Goal: Task Accomplishment & Management: Use online tool/utility

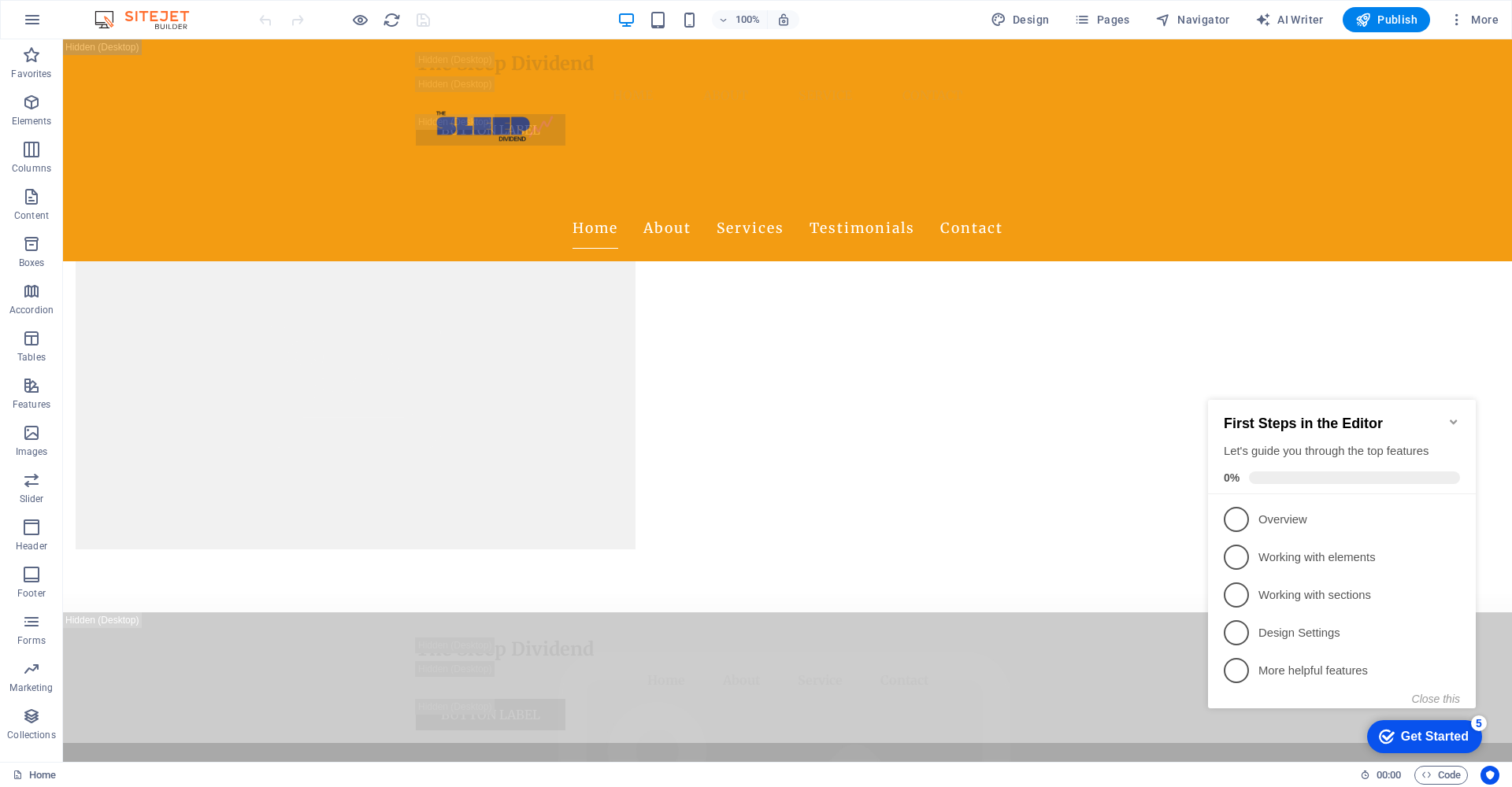
scroll to position [3654, 0]
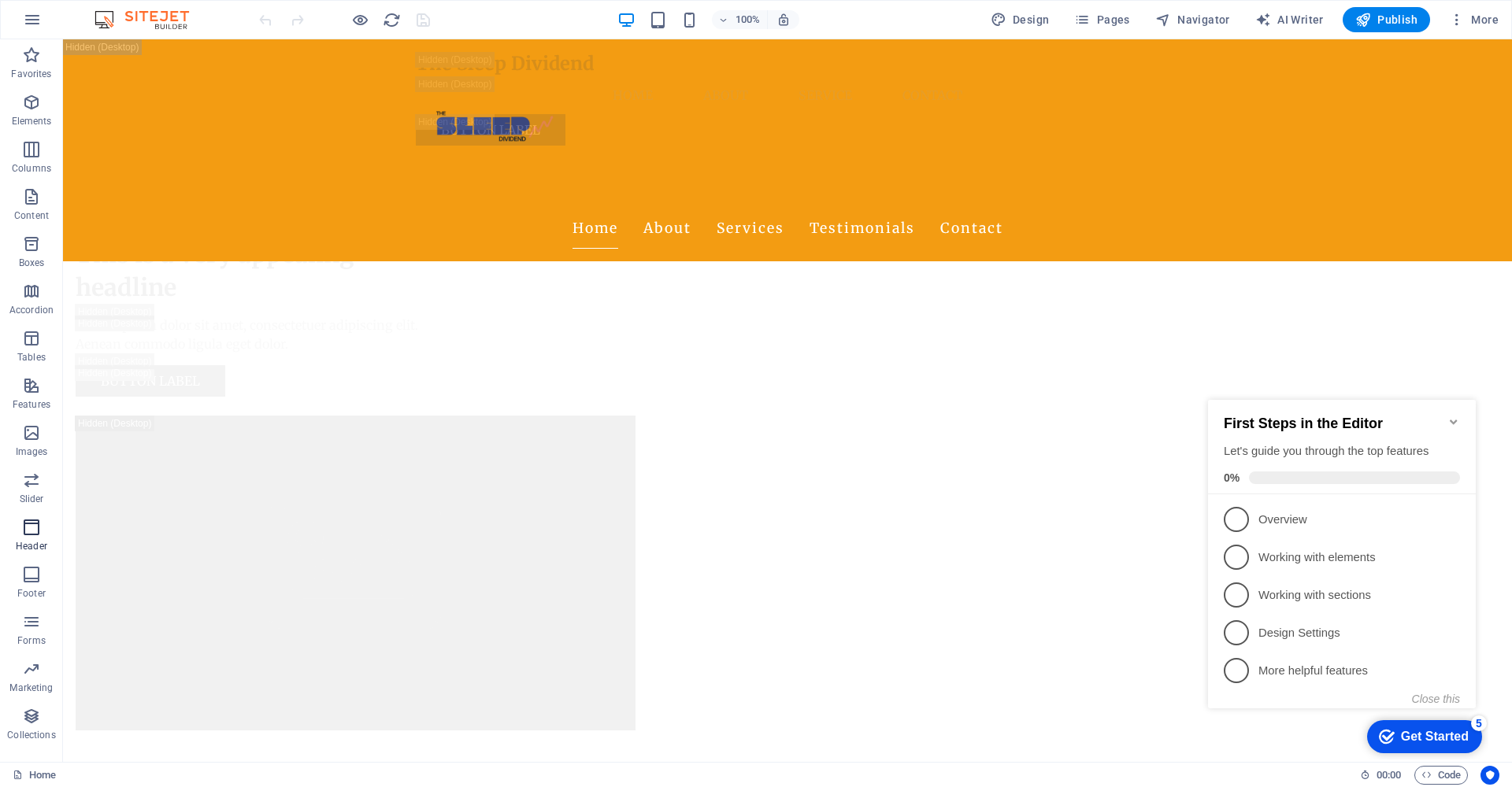
click at [39, 536] on icon "button" at bounding box center [31, 527] width 19 height 19
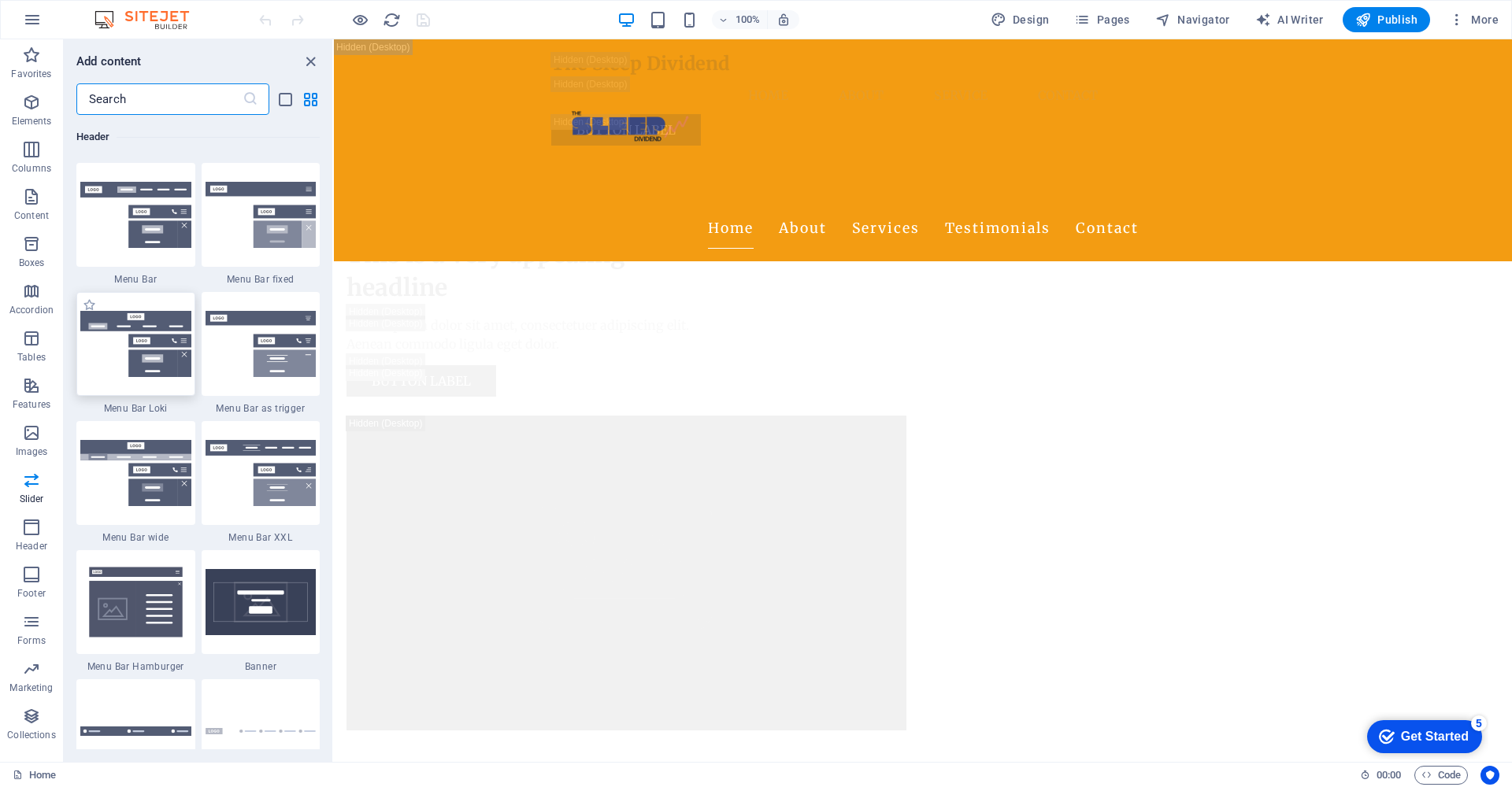
scroll to position [9617, 0]
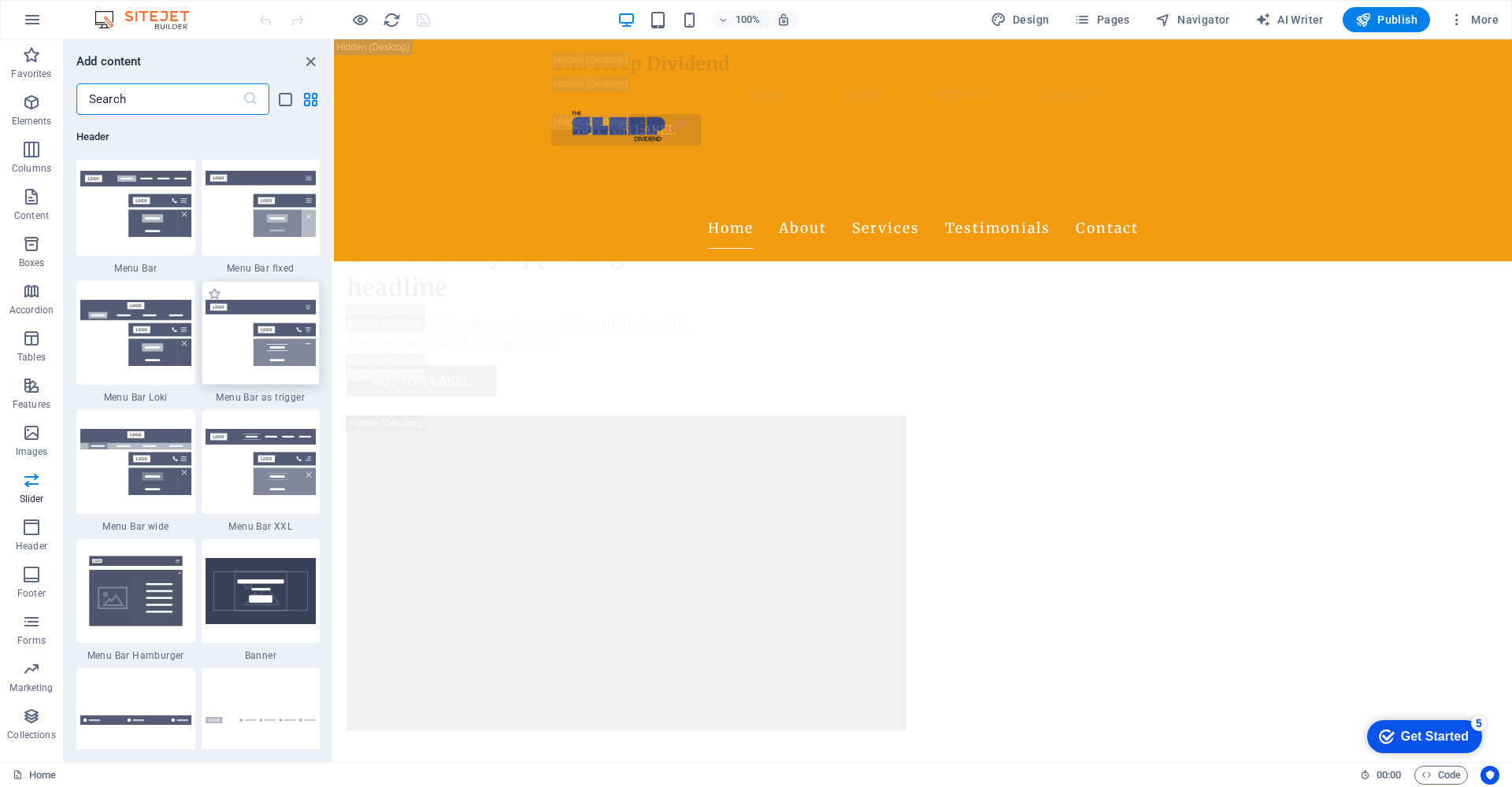
click at [216, 385] on div at bounding box center [260, 333] width 119 height 104
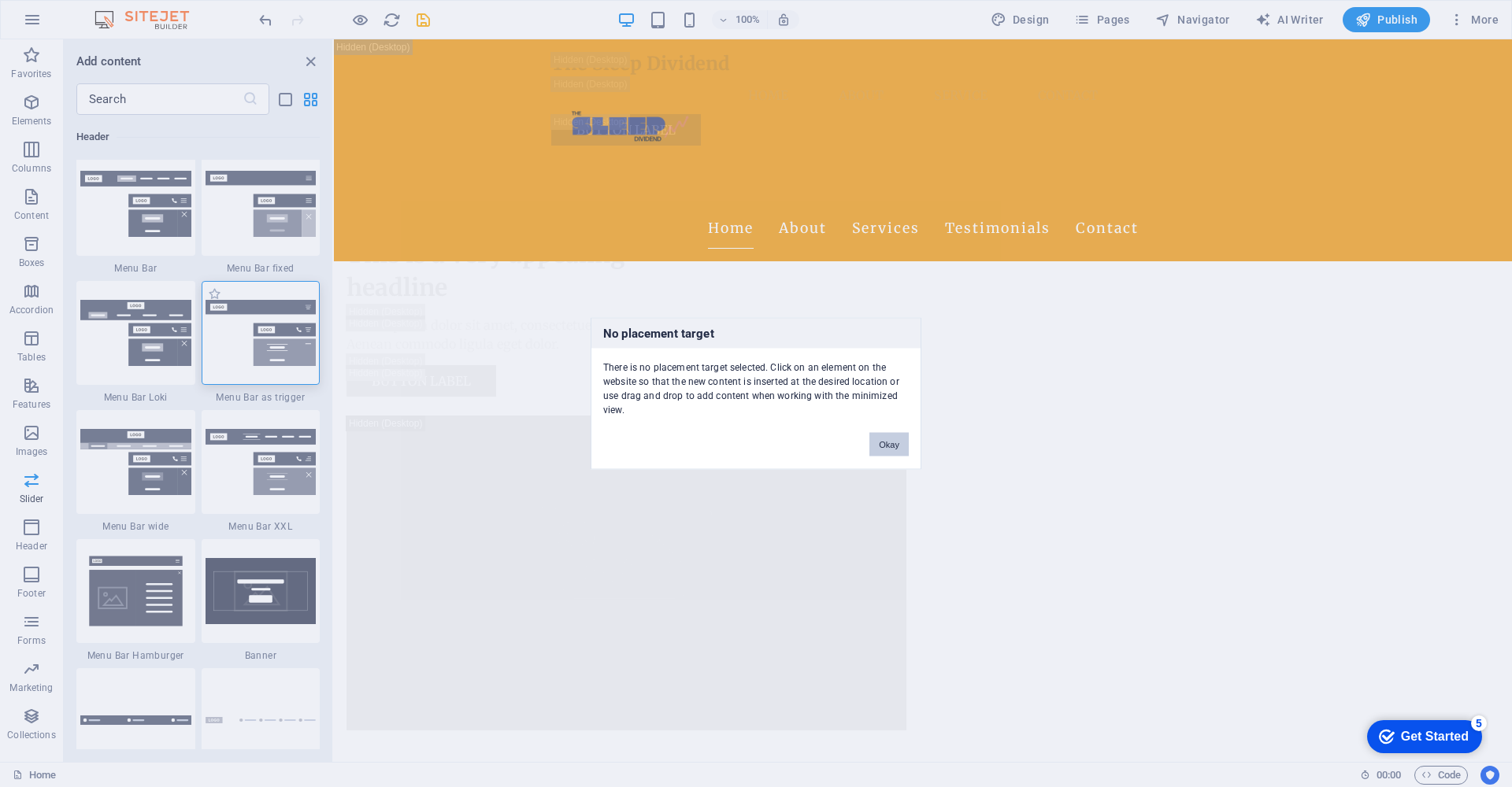
scroll to position [9622, 0]
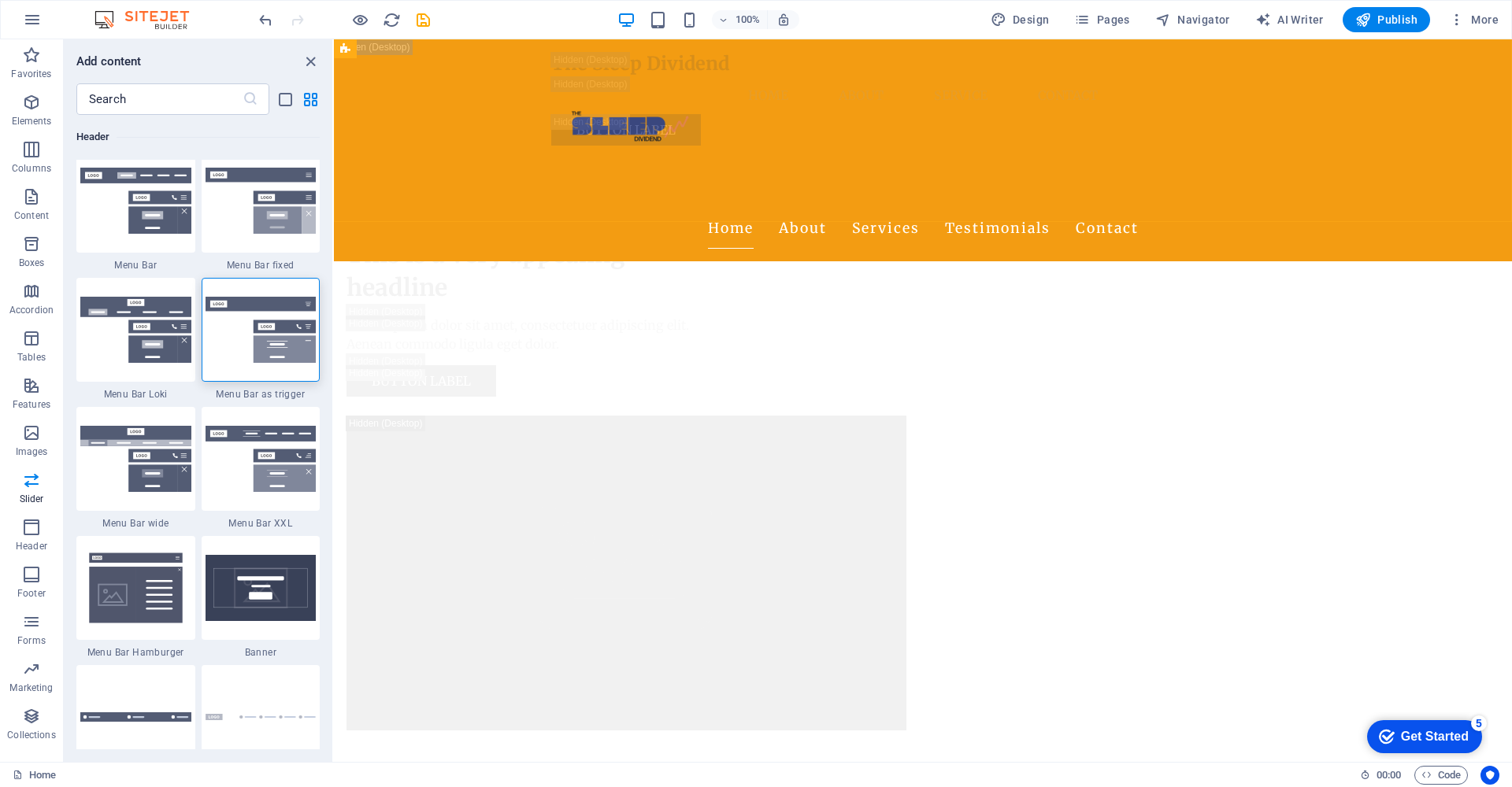
click at [506, 197] on div "Home About Services Testimonials Contact" at bounding box center [923, 150] width 1178 height 222
click at [381, 101] on div "The Sleep Dividend Menu Home About Service Contact Button label" at bounding box center [923, 99] width 1178 height 119
click at [239, 363] on img at bounding box center [260, 330] width 111 height 67
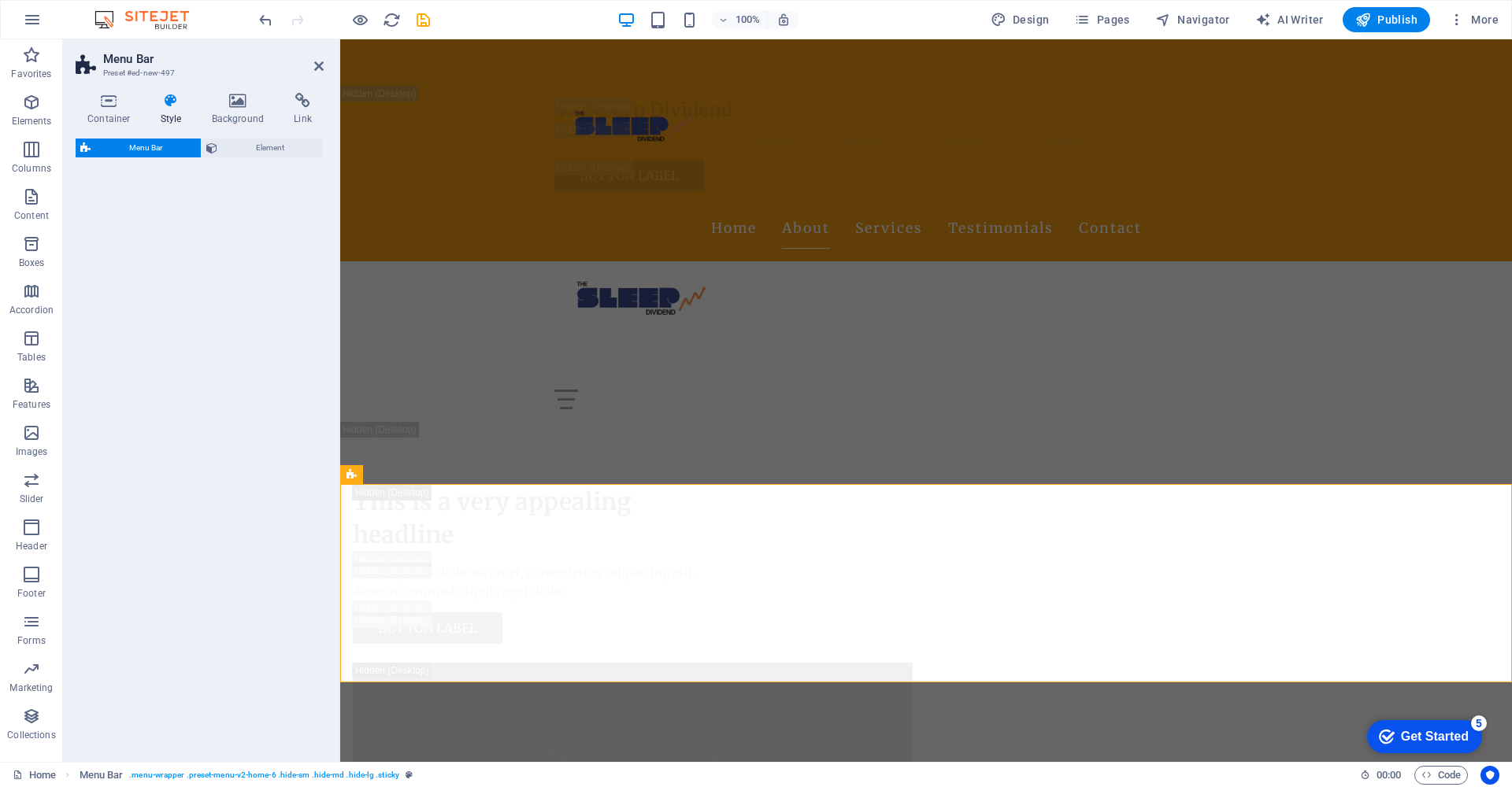
click at [219, 434] on div "Menu Bar Element" at bounding box center [199, 444] width 248 height 611
select select "rem"
select select "sticky_menu"
select select "px"
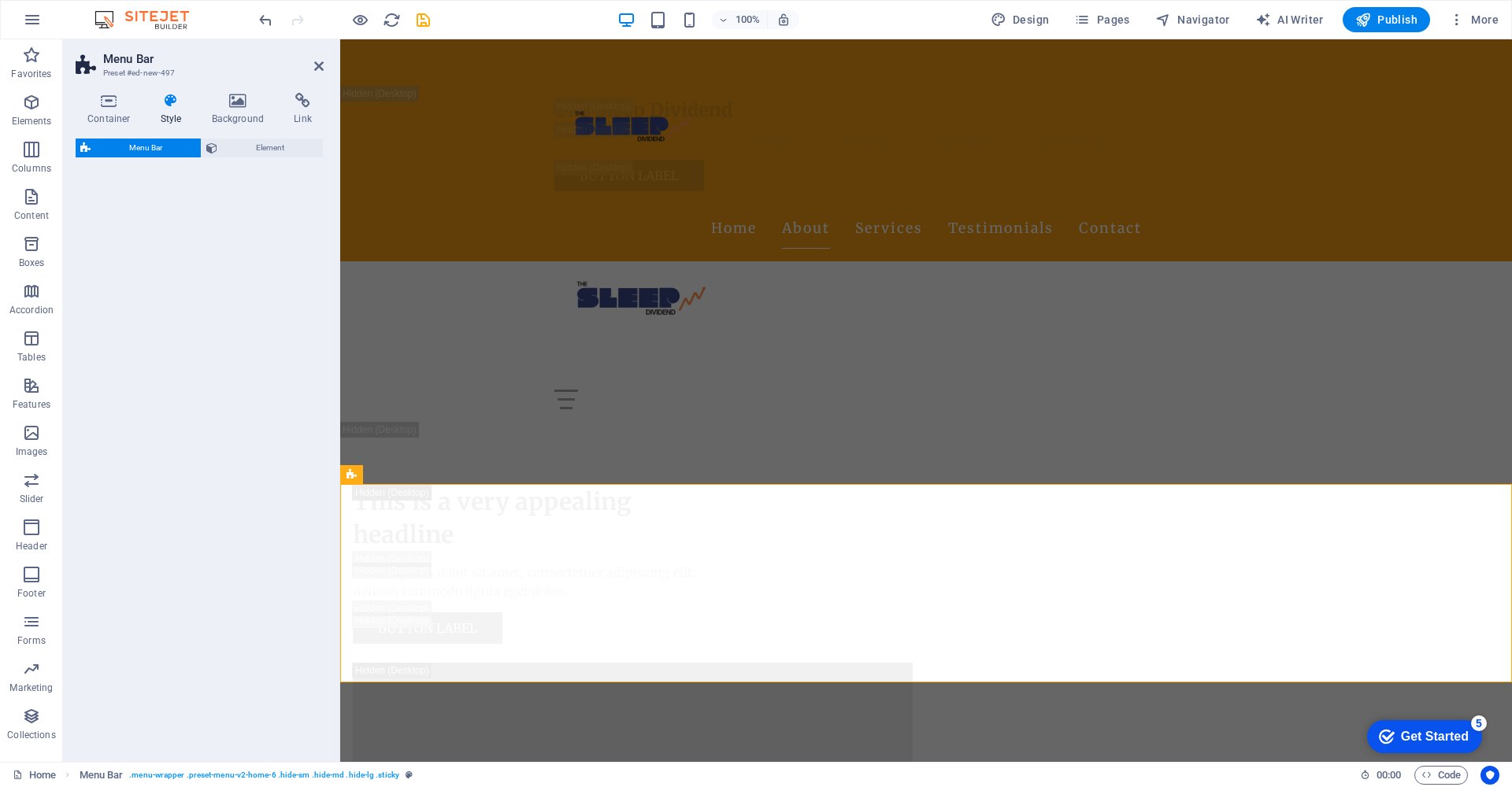
select select "px"
select select "preset-menu-v2-trigger"
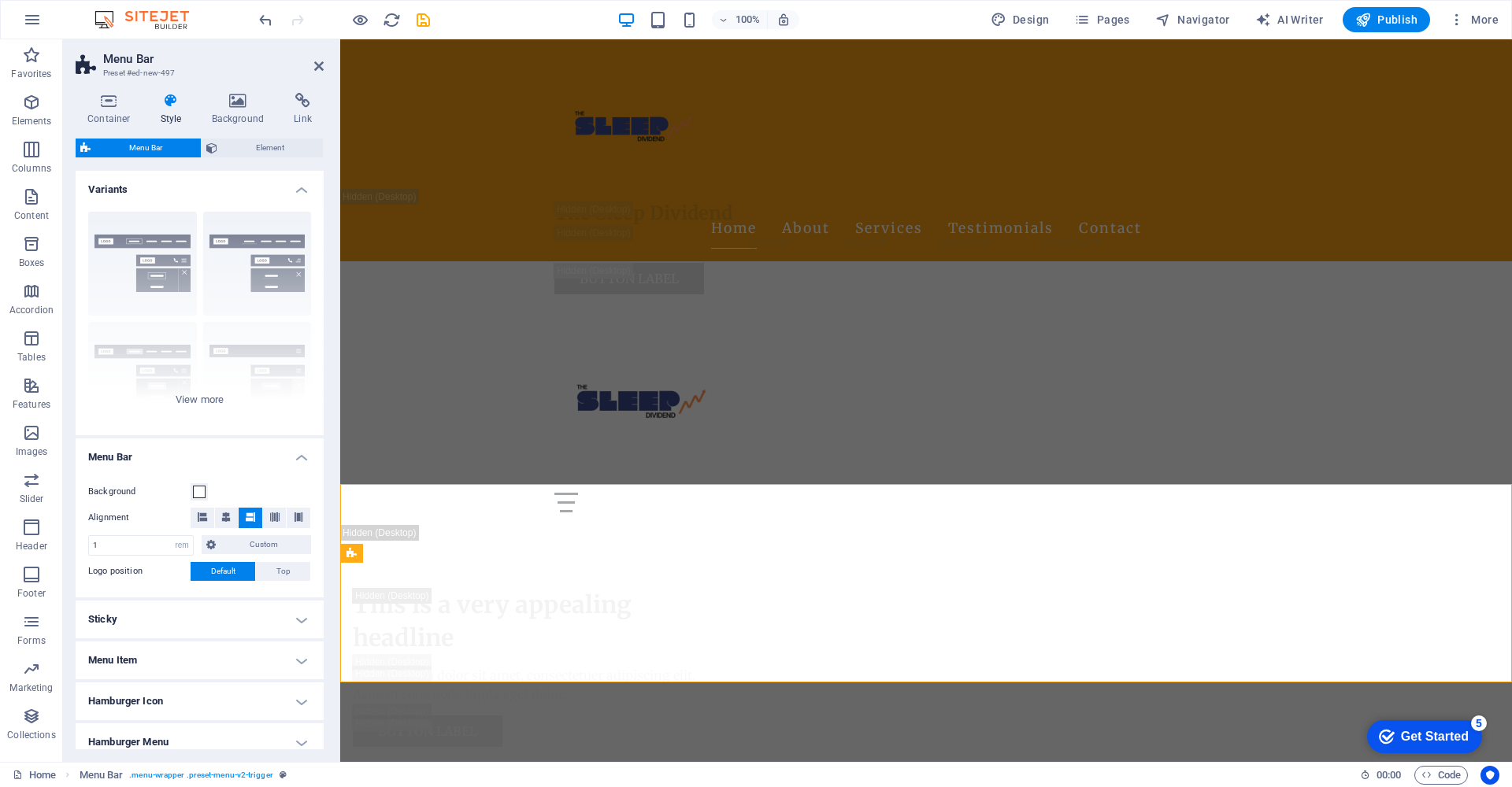
scroll to position [2556, 0]
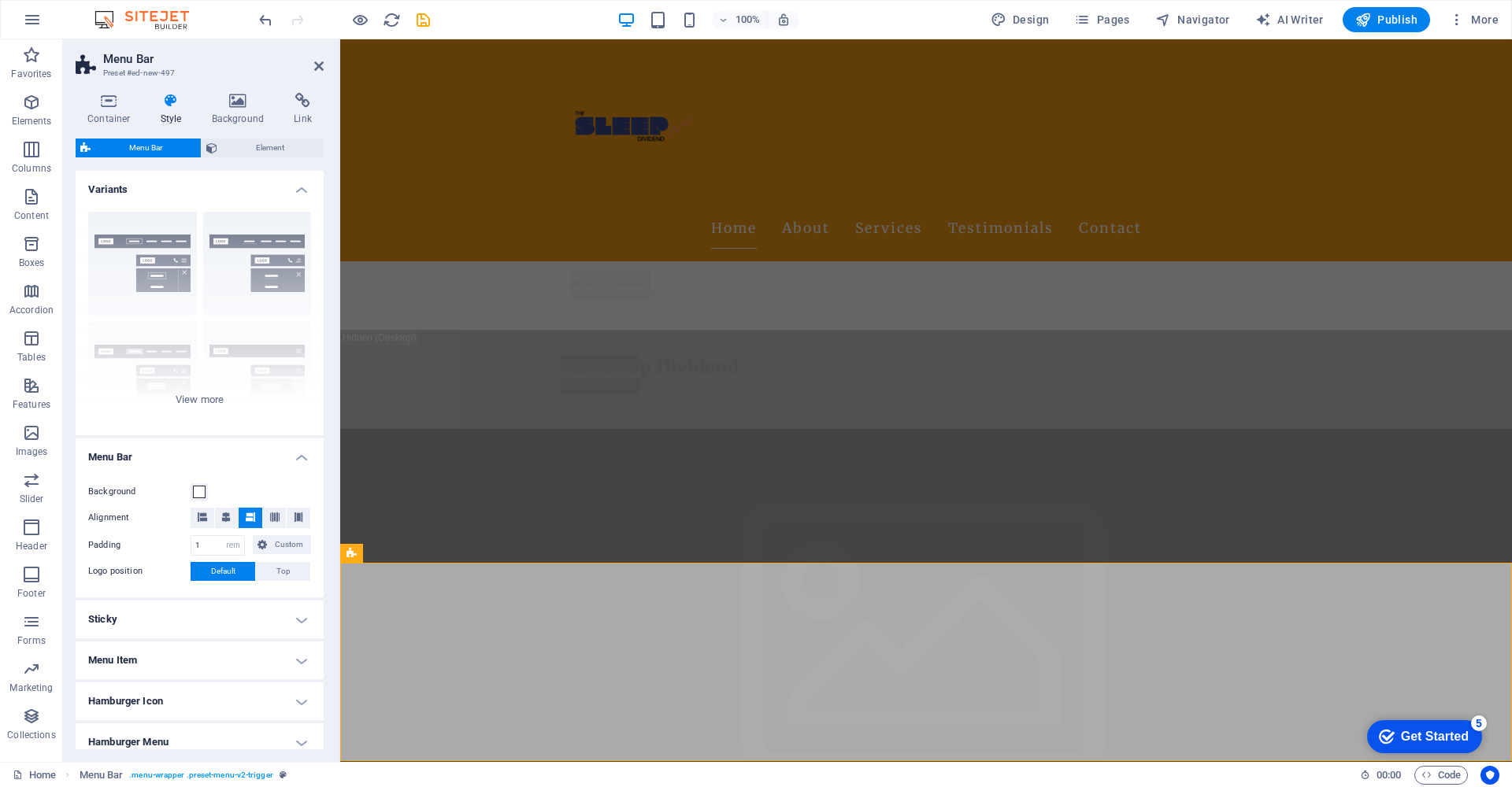
click at [121, 621] on h4 "Sticky" at bounding box center [199, 620] width 248 height 38
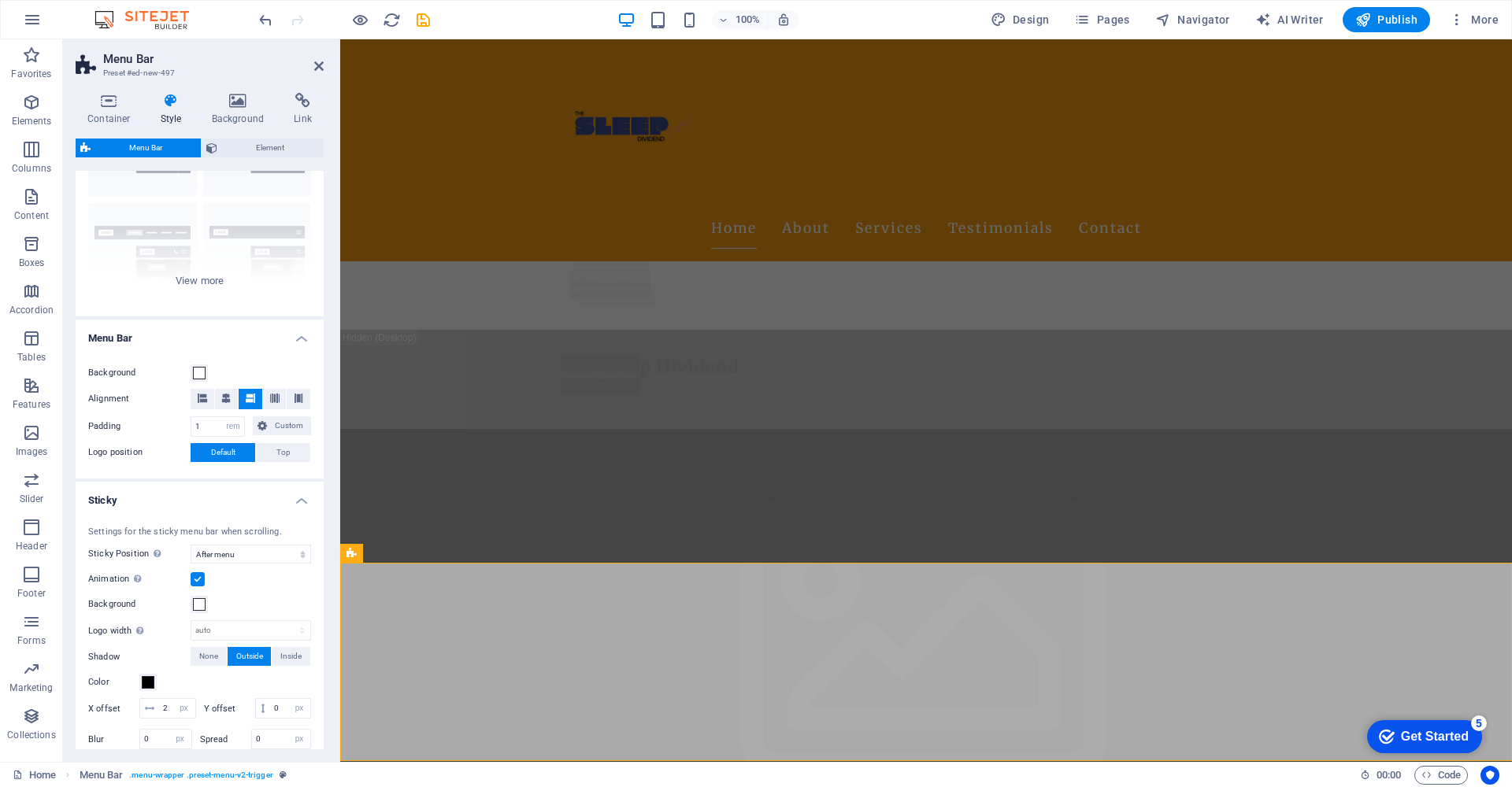
scroll to position [142, 0]
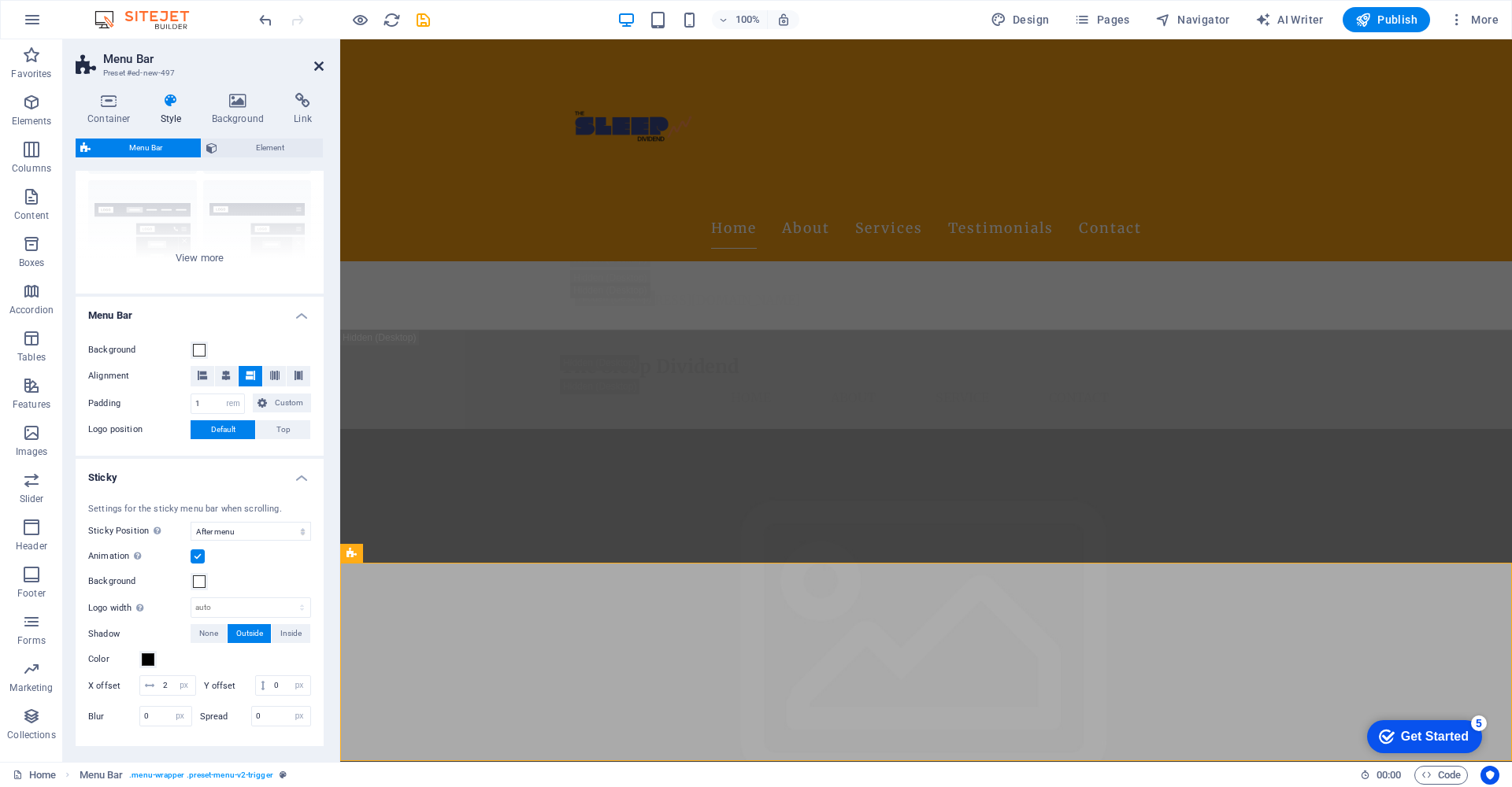
click at [321, 64] on icon at bounding box center [319, 66] width 9 height 13
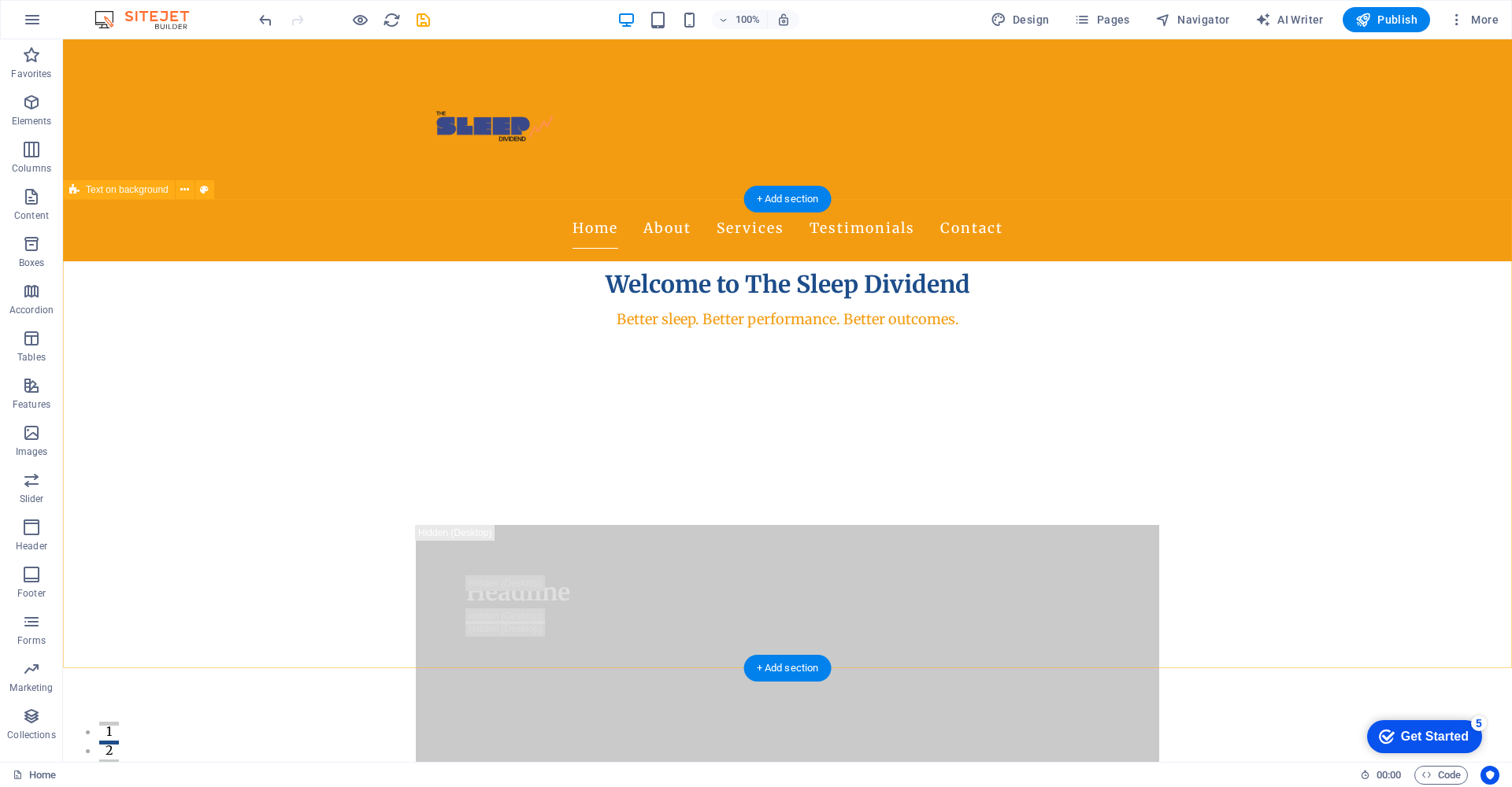
scroll to position [262, 0]
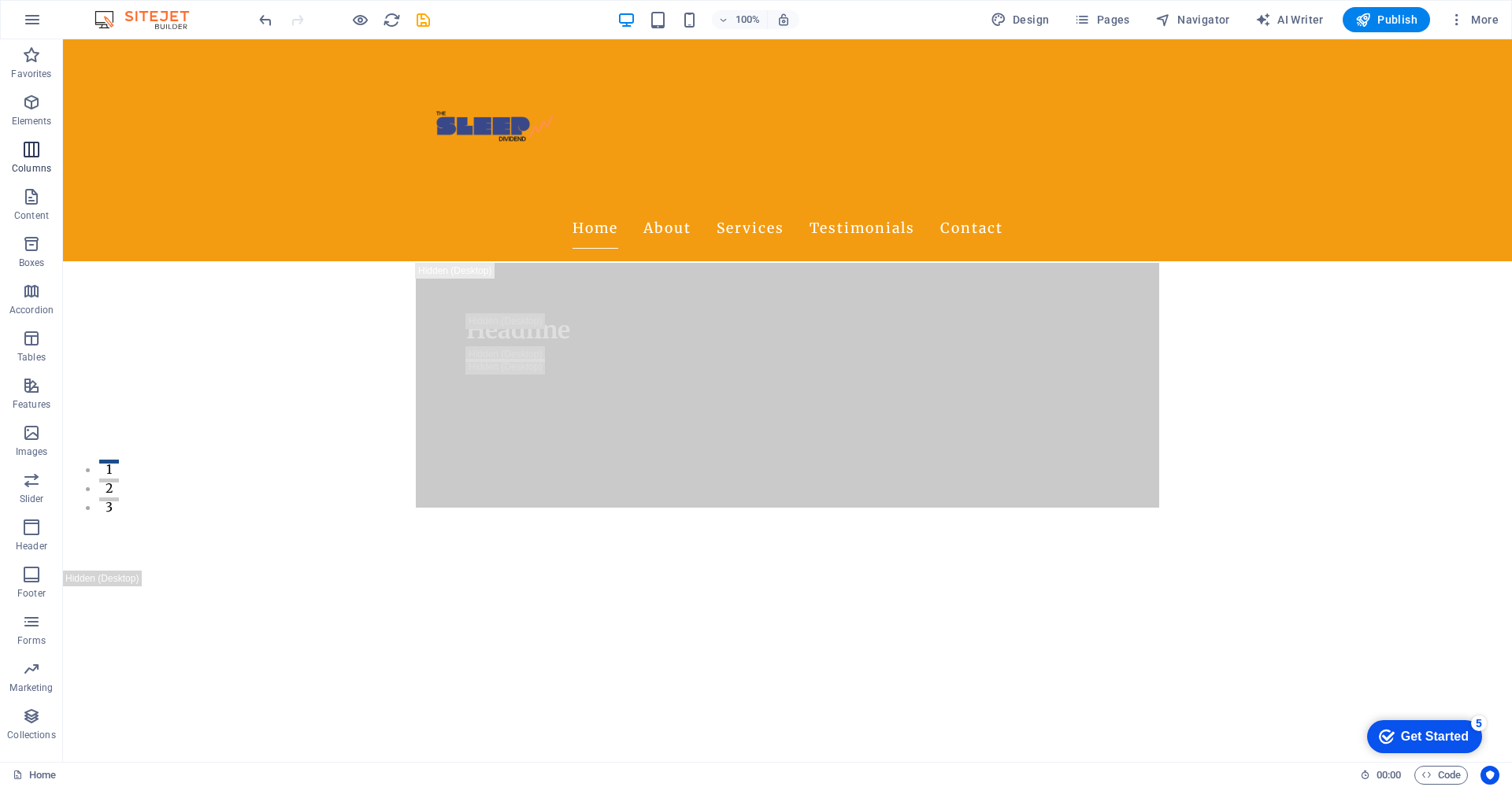
click at [30, 150] on icon "button" at bounding box center [31, 150] width 19 height 19
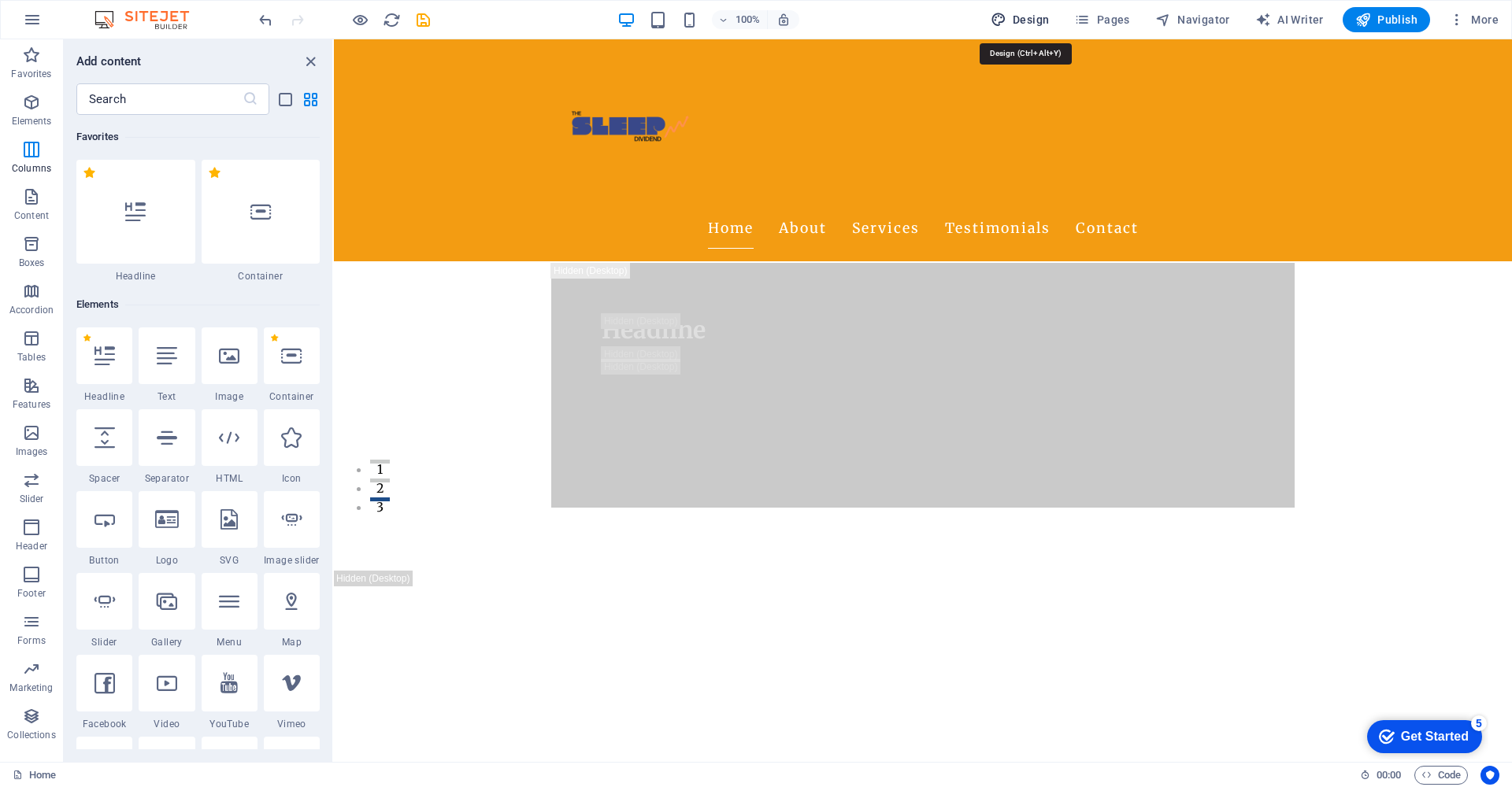
click at [0, 0] on button "Design" at bounding box center [0, 0] width 0 height 0
select select "px"
select select "200"
select select "px"
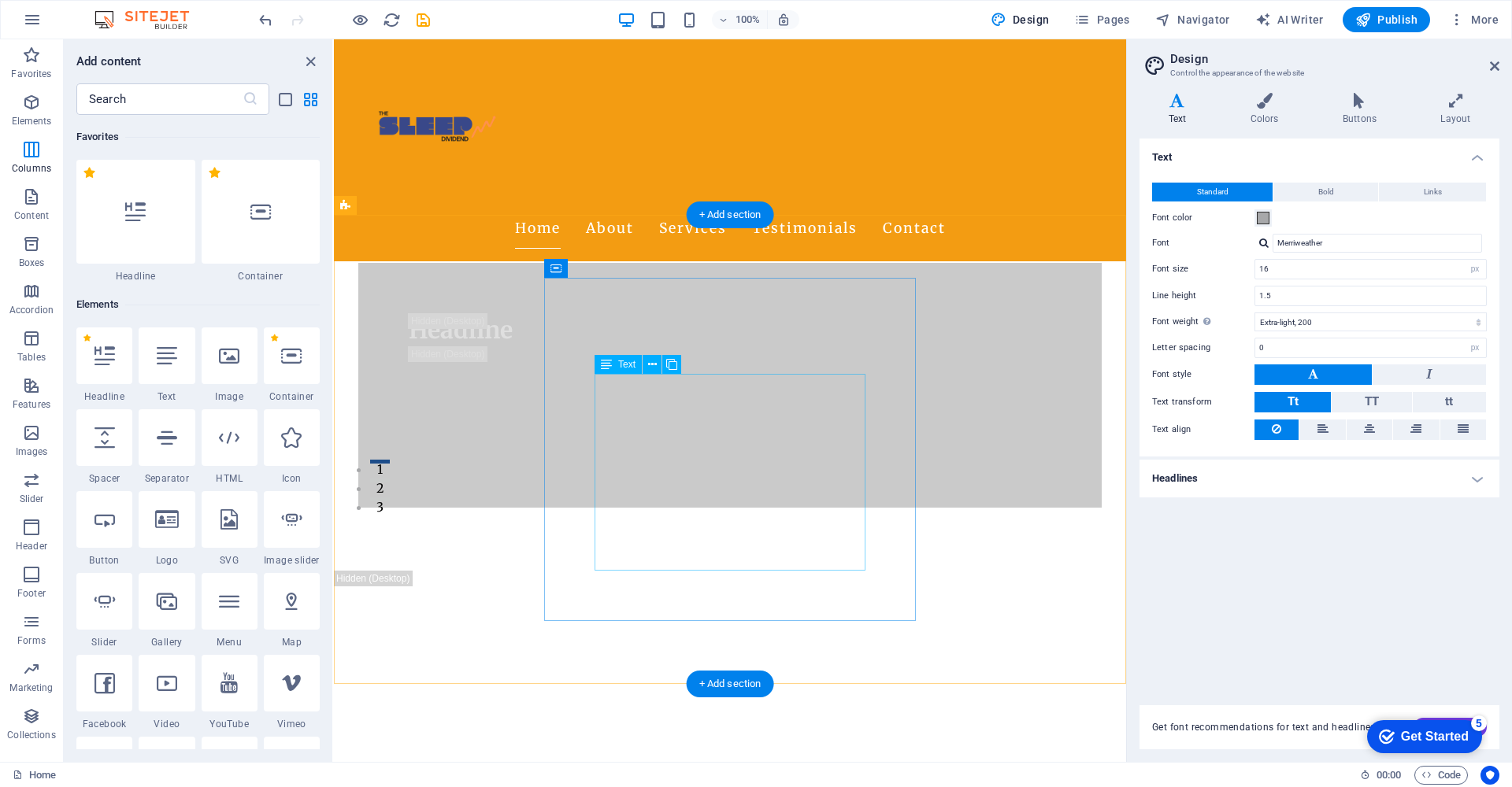
scroll to position [247, 0]
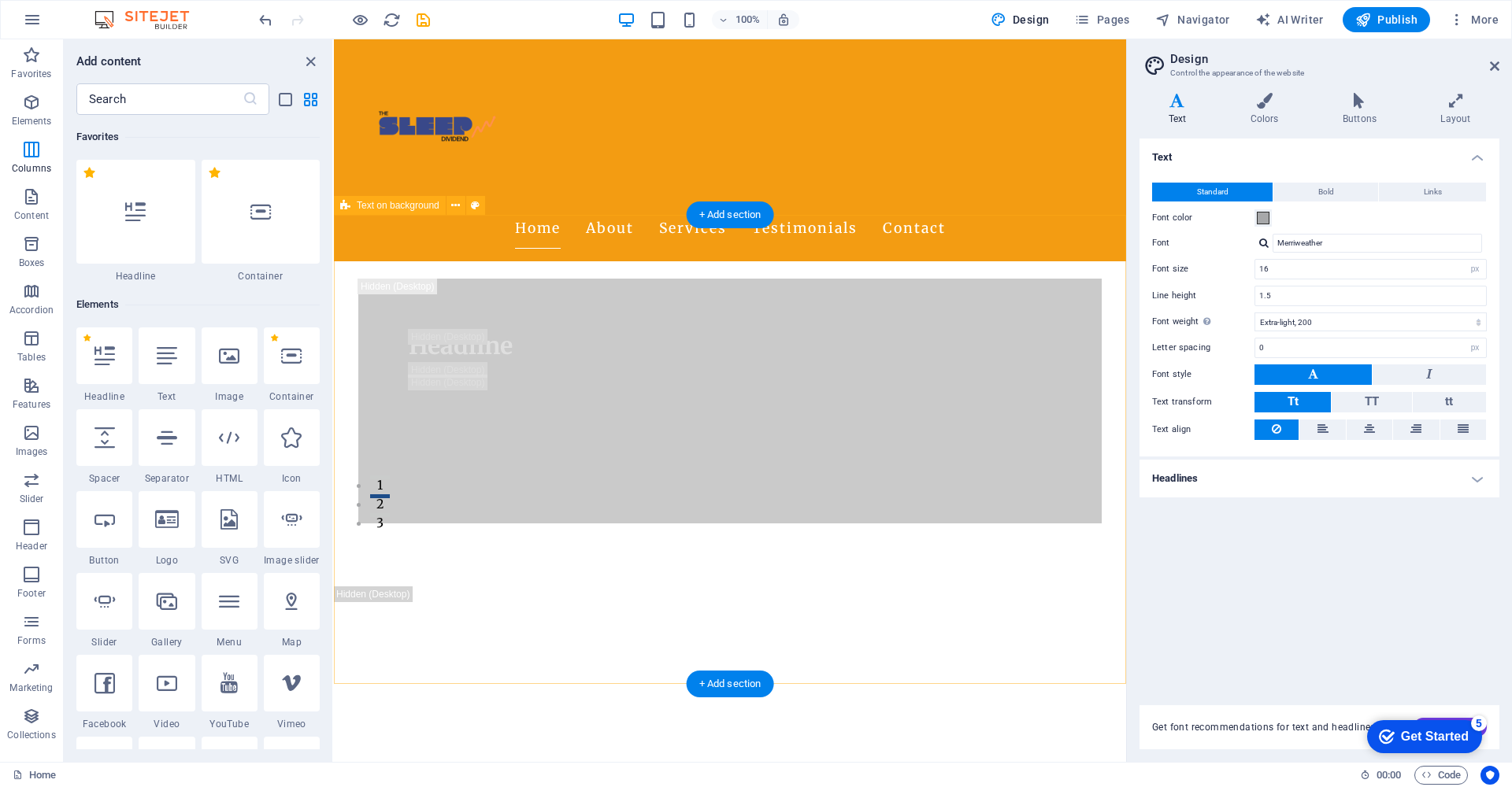
click at [970, 369] on div "Headline At The Sleep Dividend, we empower organizations to unlock peak perform…" at bounding box center [730, 401] width 792 height 371
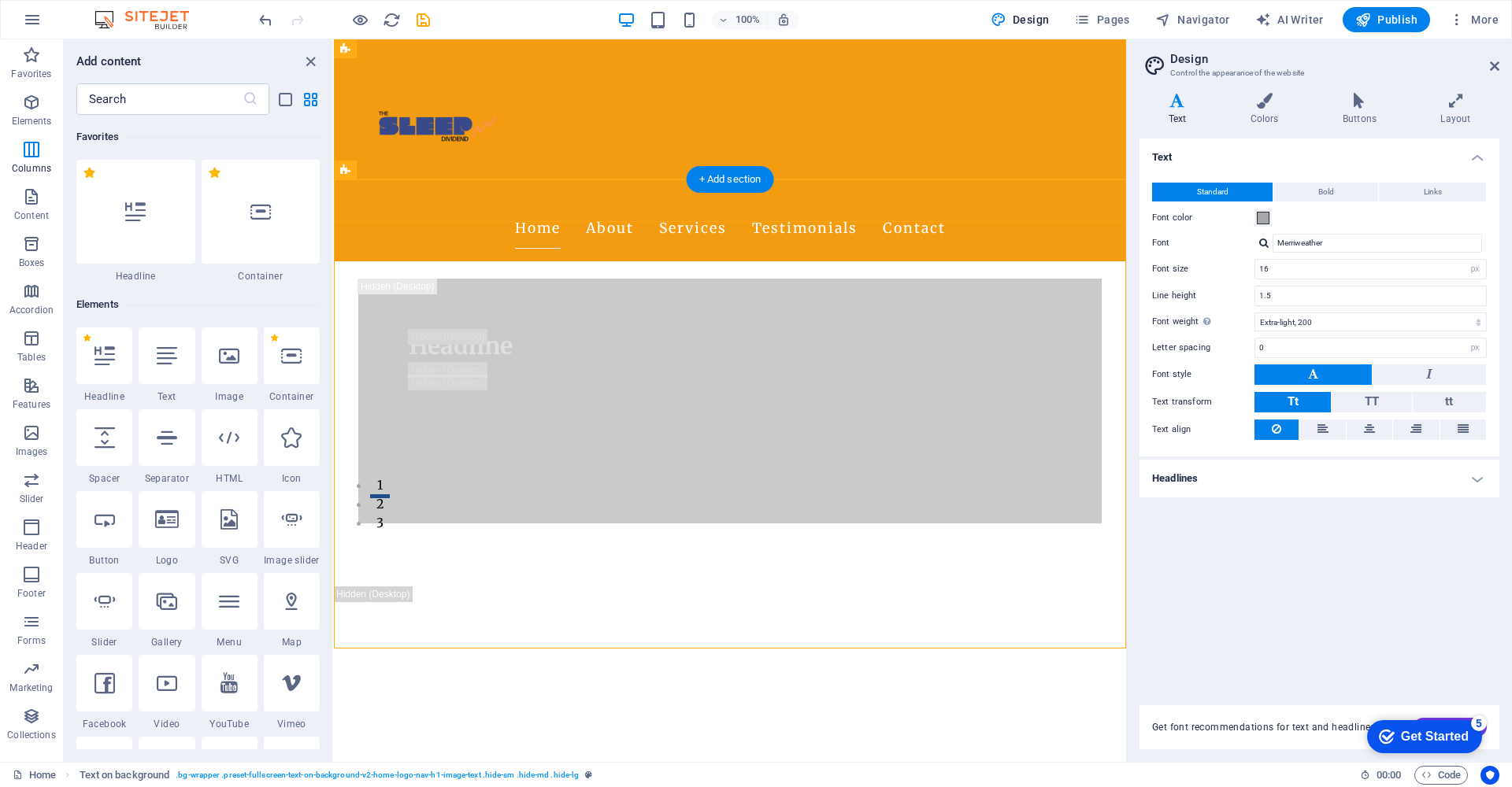
scroll to position [281, 0]
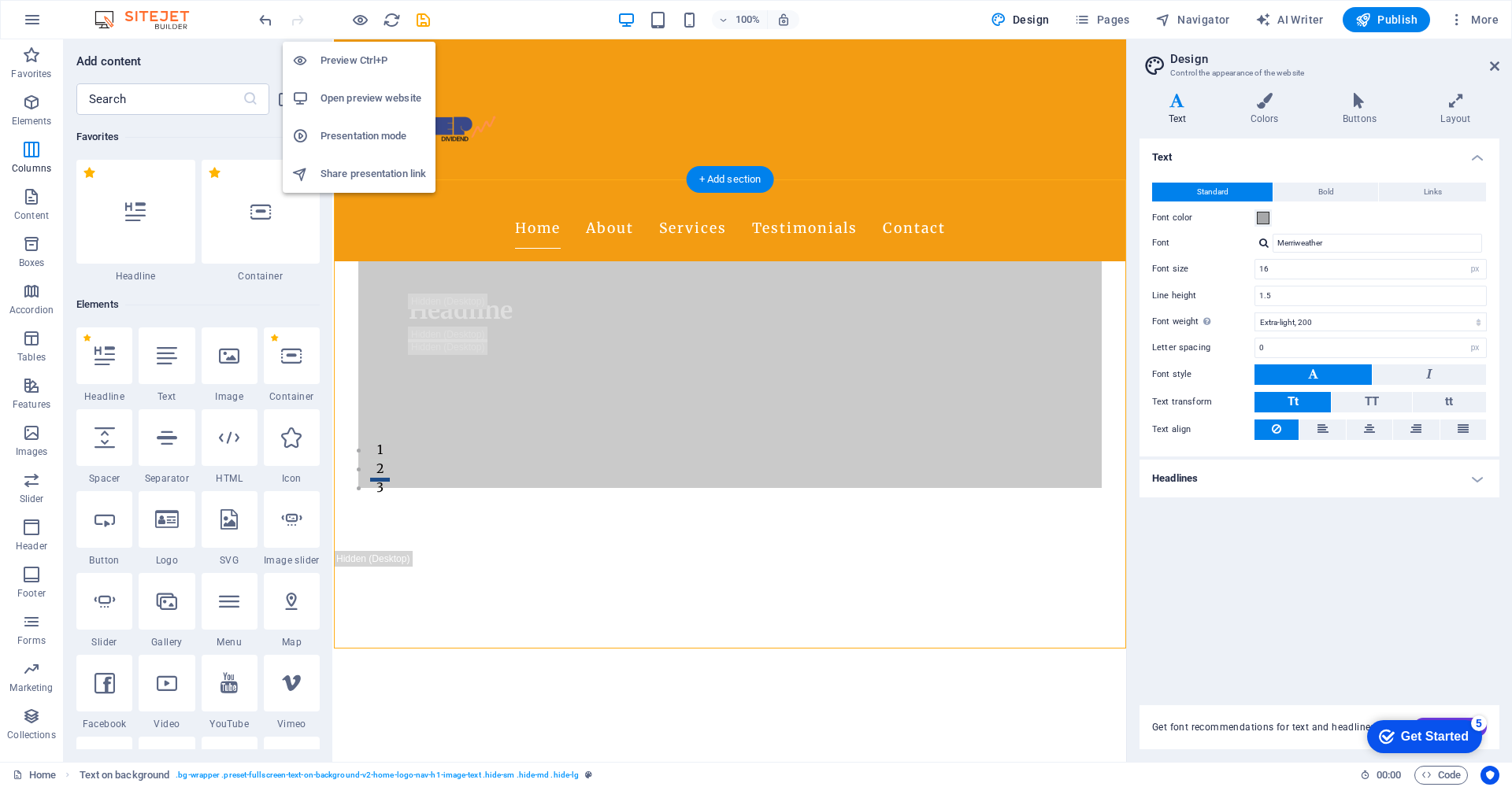
click at [362, 102] on h6 "Open preview website" at bounding box center [373, 98] width 106 height 19
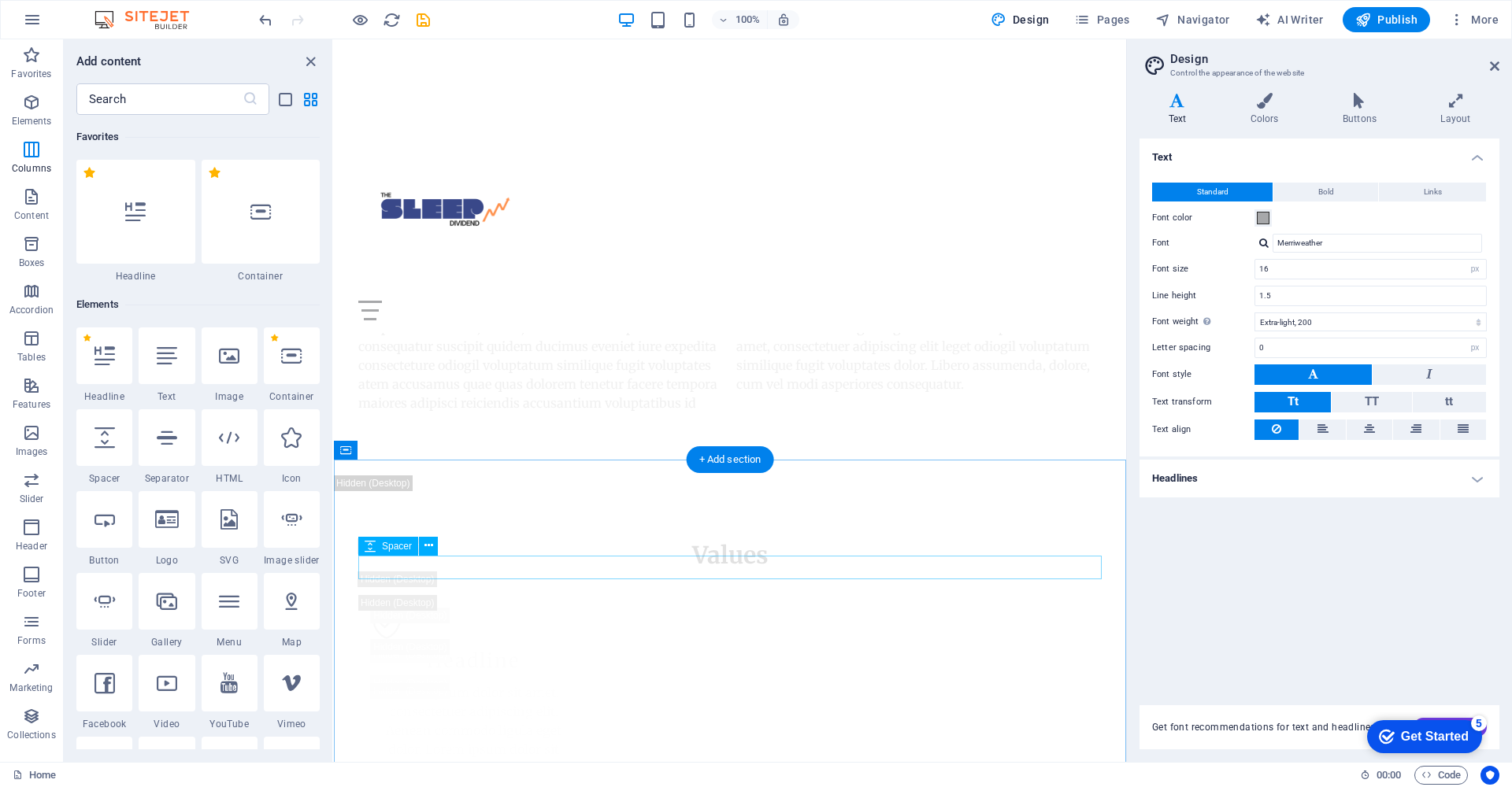
scroll to position [6380, 0]
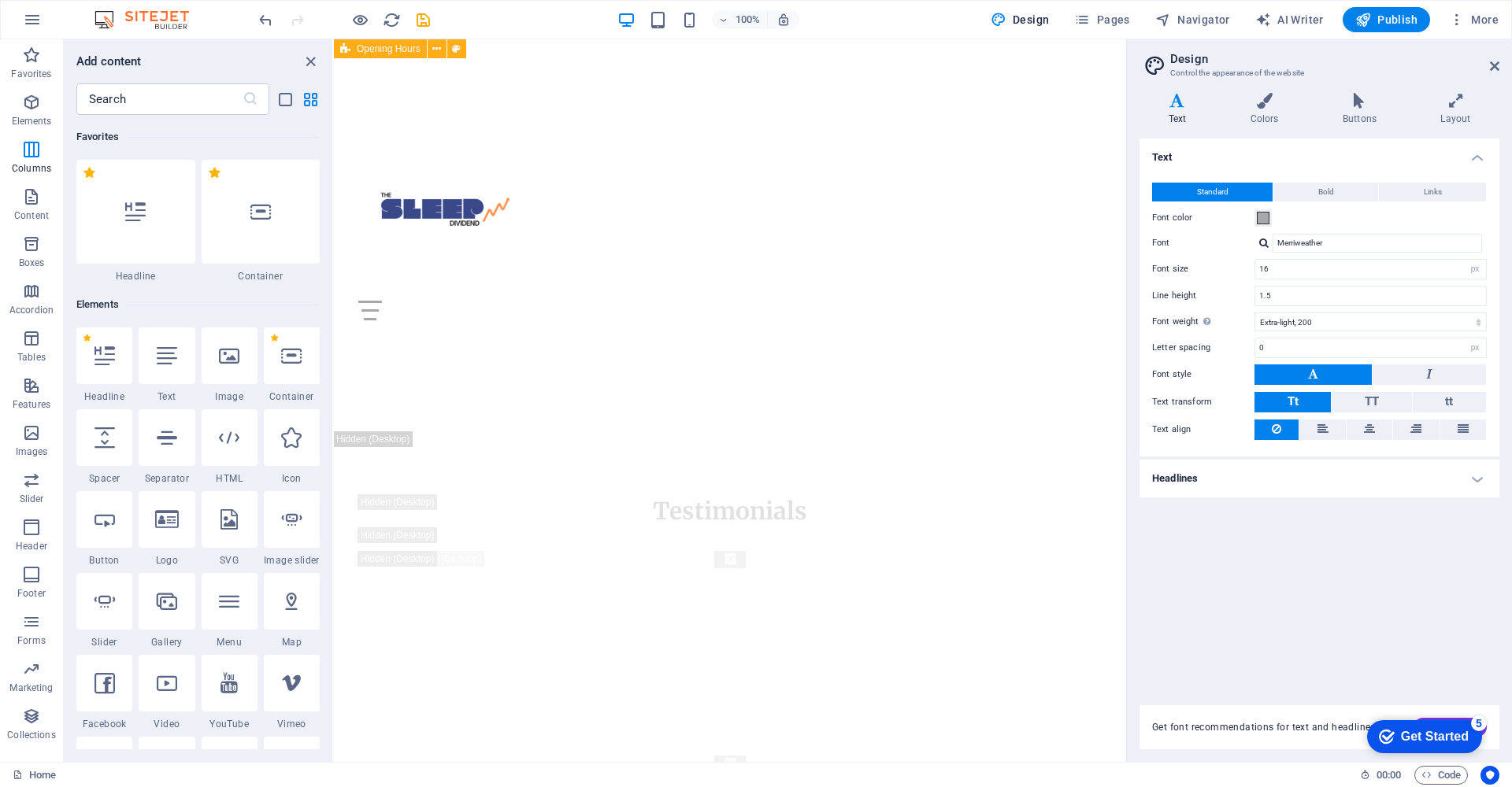
scroll to position [22640, 0]
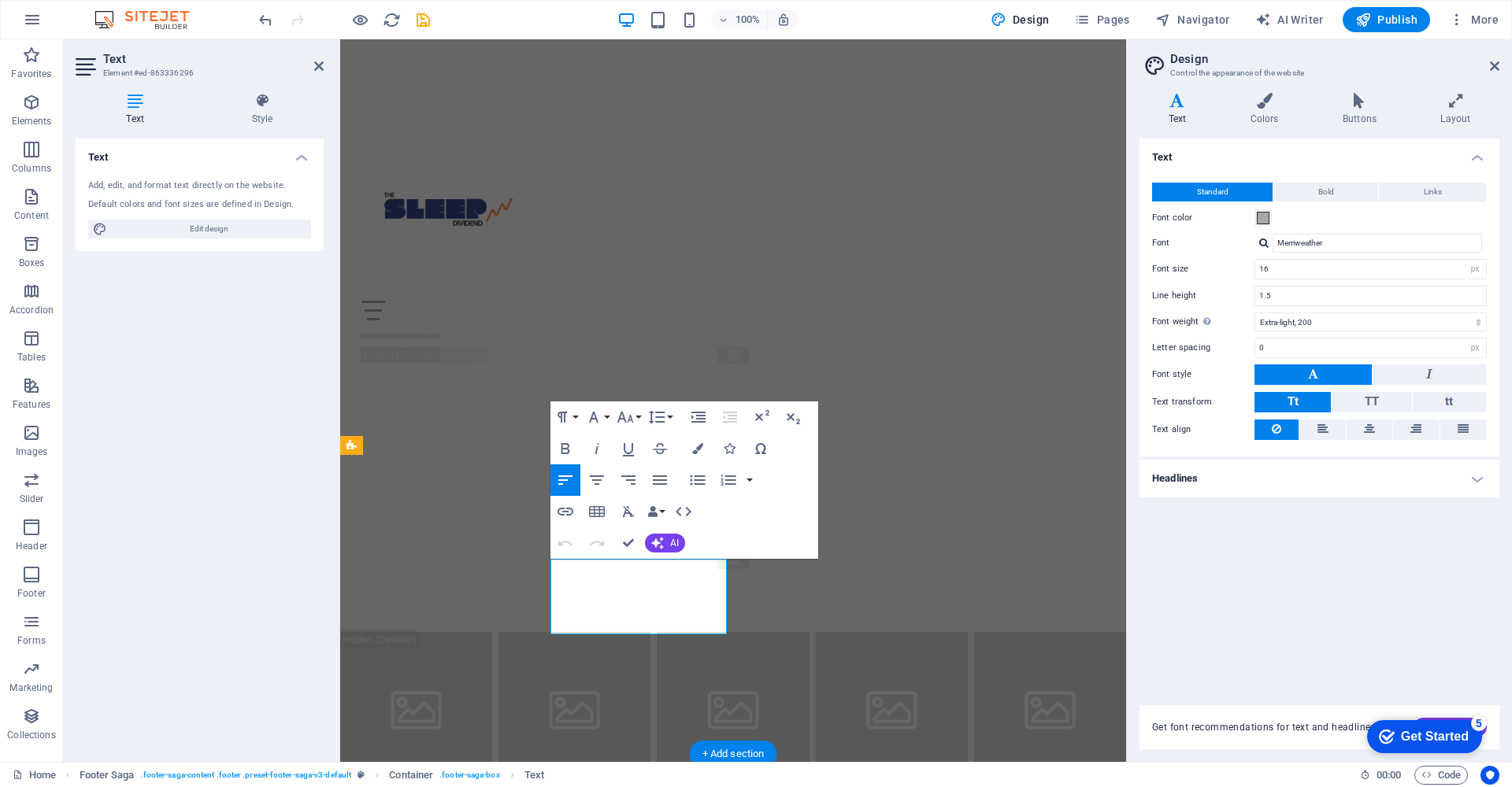
drag, startPoint x: 615, startPoint y: 590, endPoint x: 556, endPoint y: 590, distance: 59.0
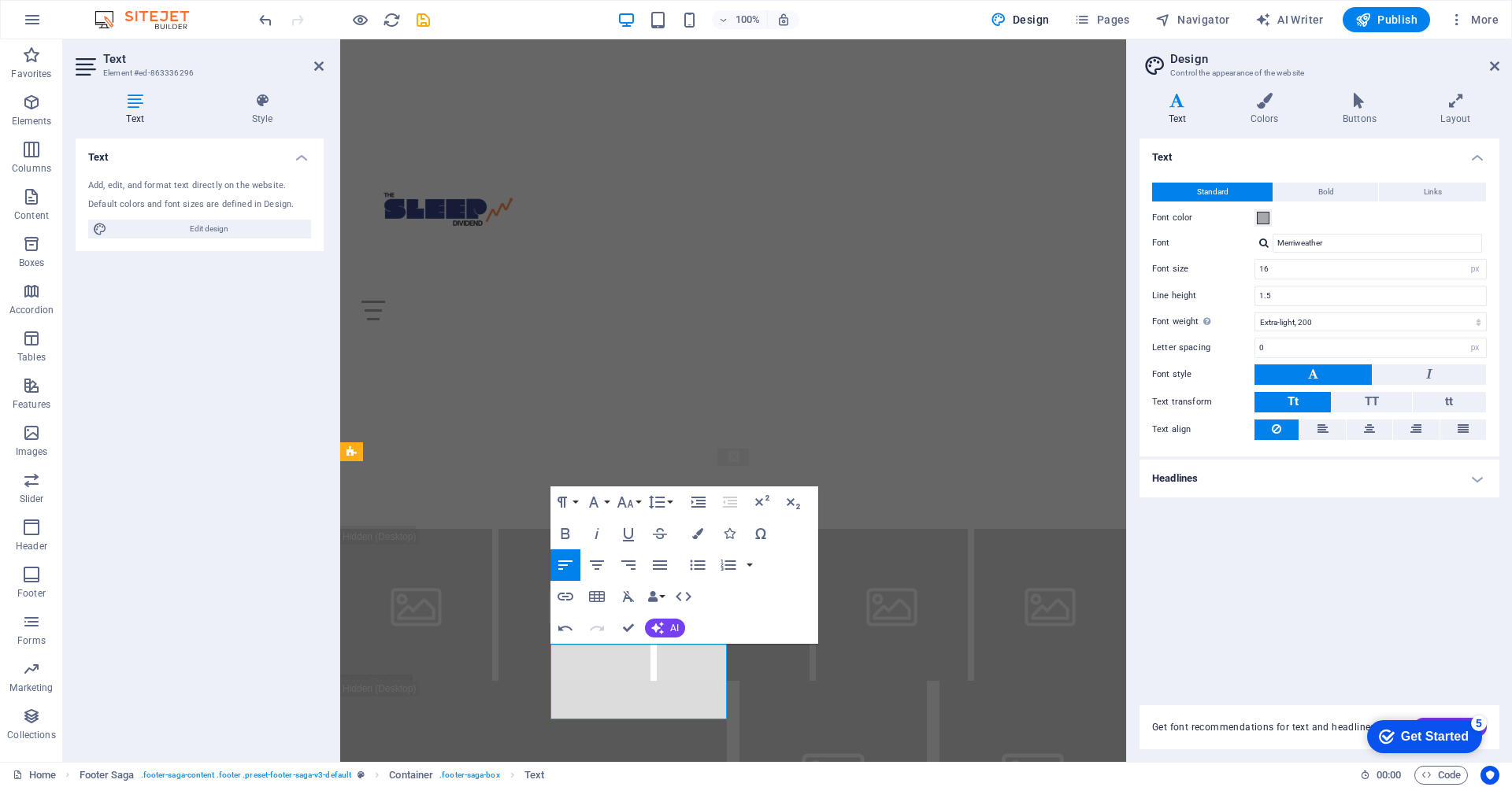
scroll to position [22605, 0]
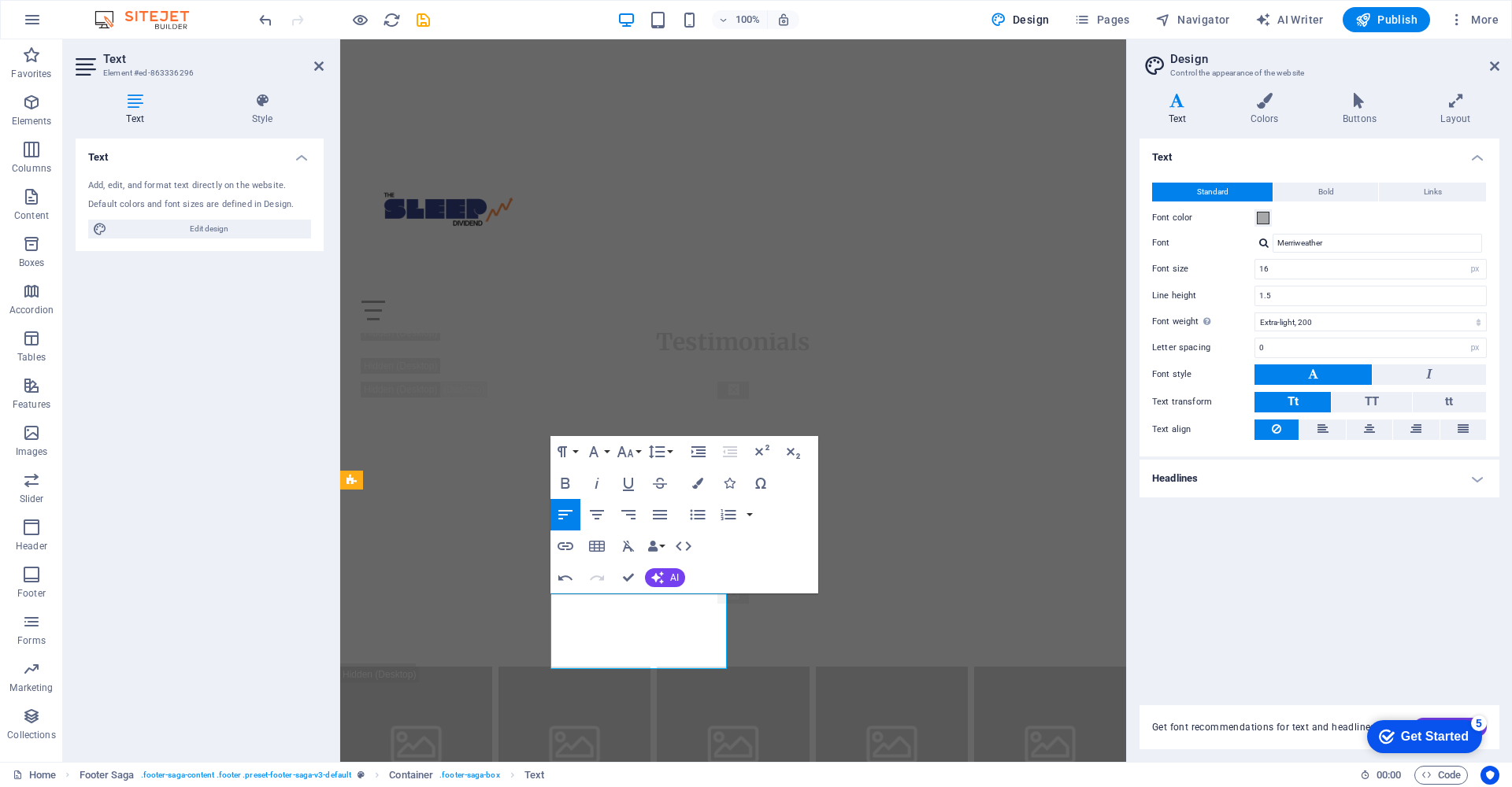
drag, startPoint x: 602, startPoint y: 625, endPoint x: 551, endPoint y: 623, distance: 51.0
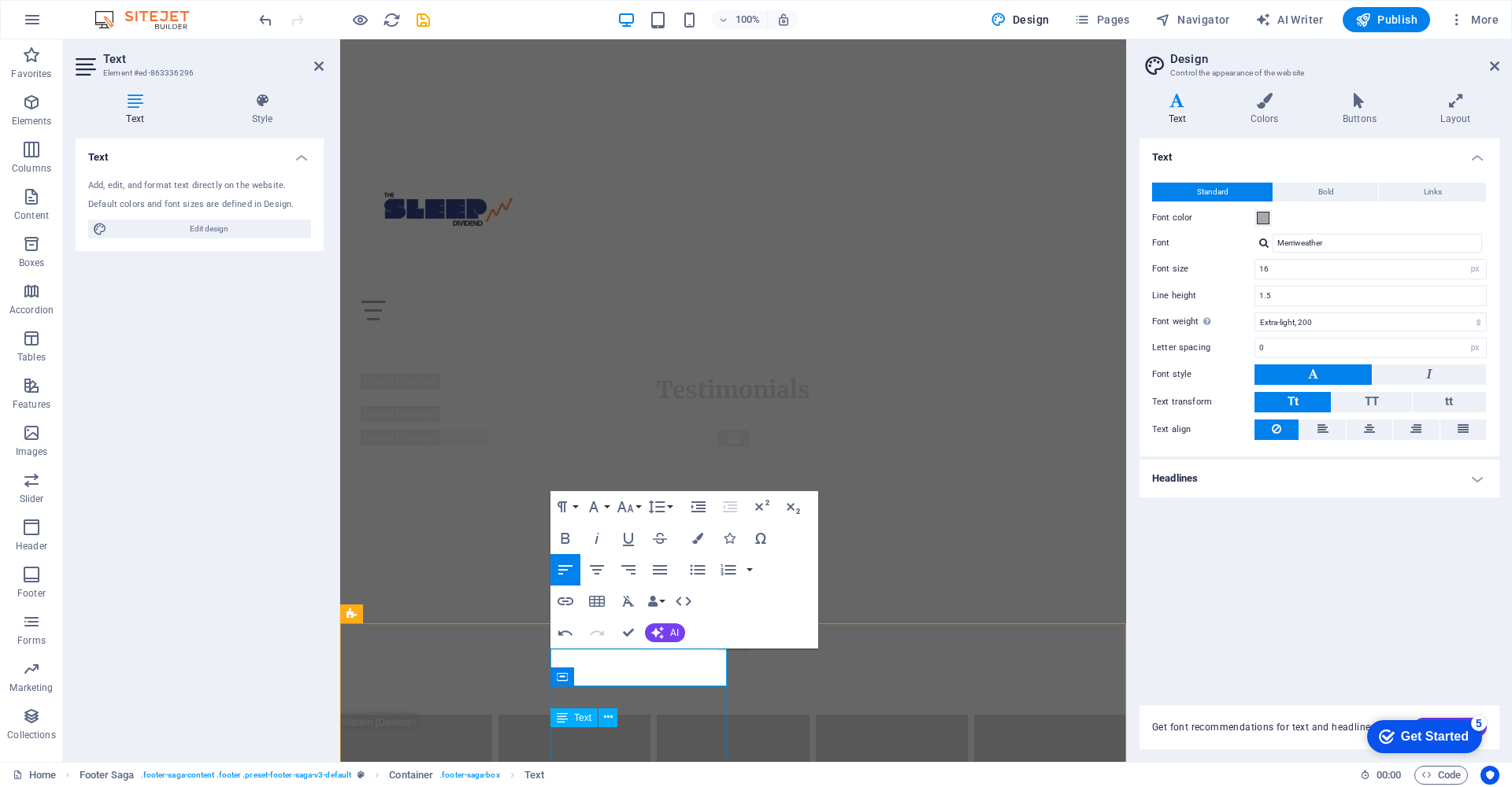
scroll to position [22471, 0]
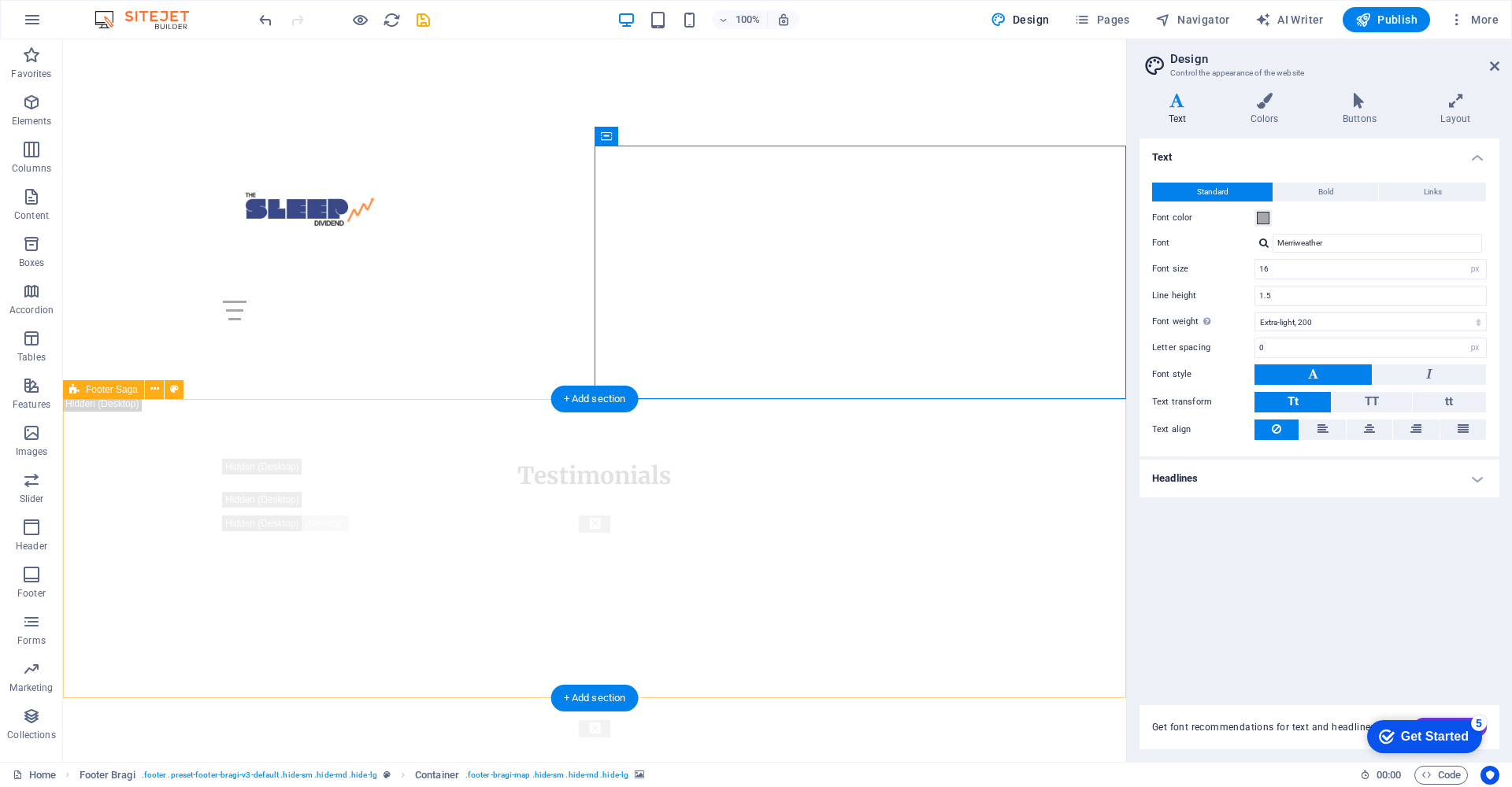
scroll to position [22959, 0]
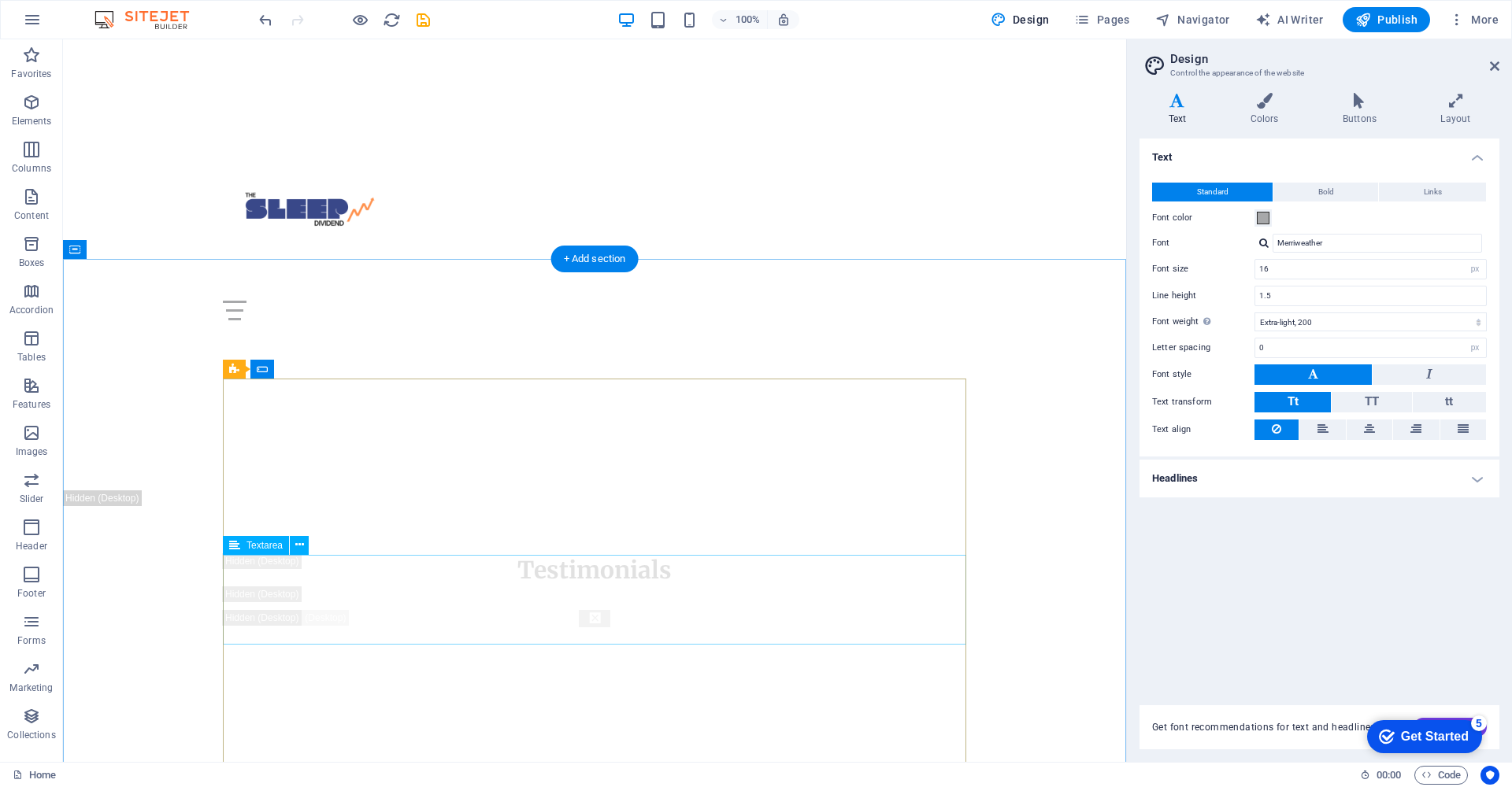
scroll to position [22198, 0]
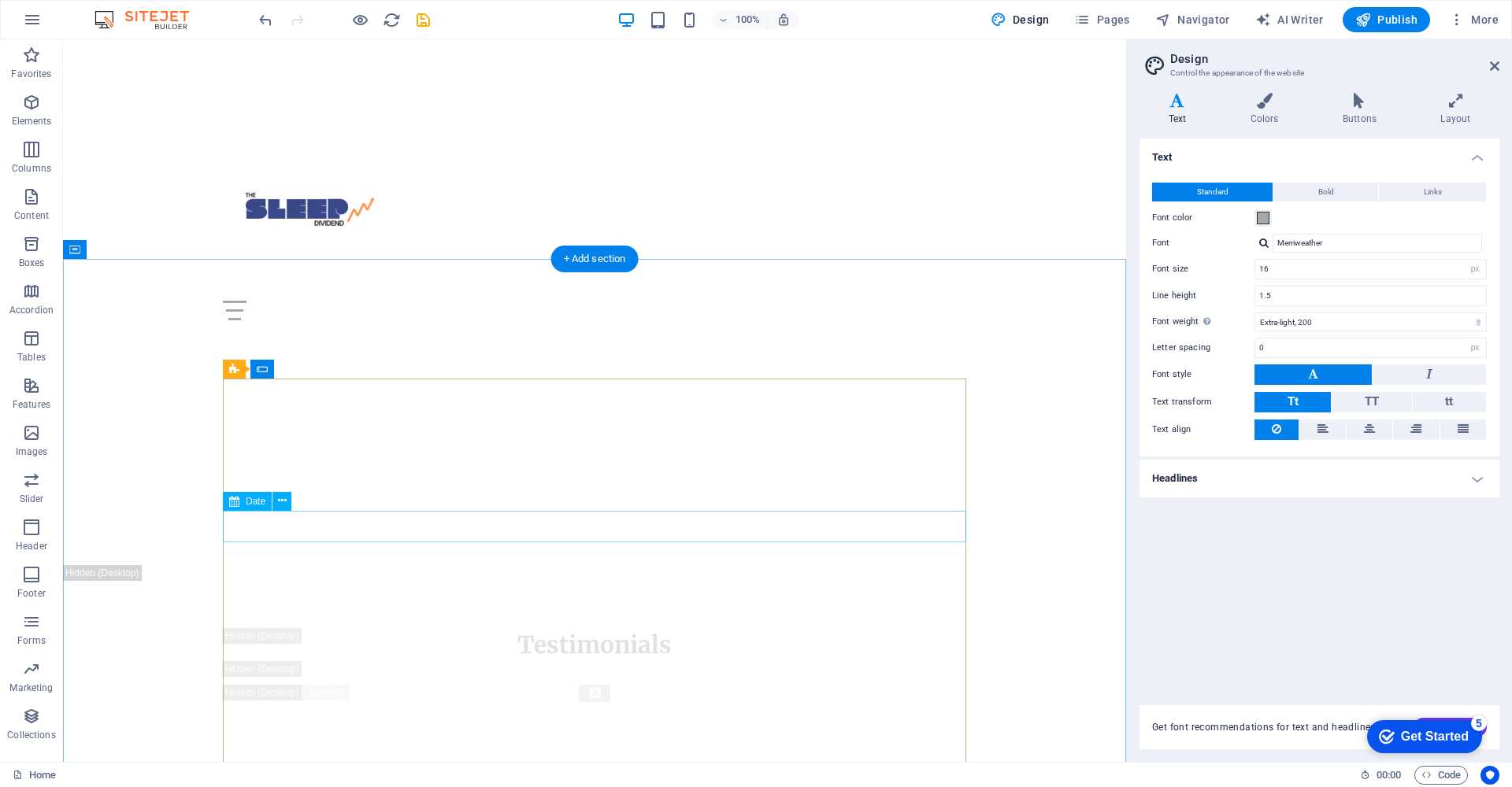
click at [287, 500] on button at bounding box center [282, 501] width 19 height 19
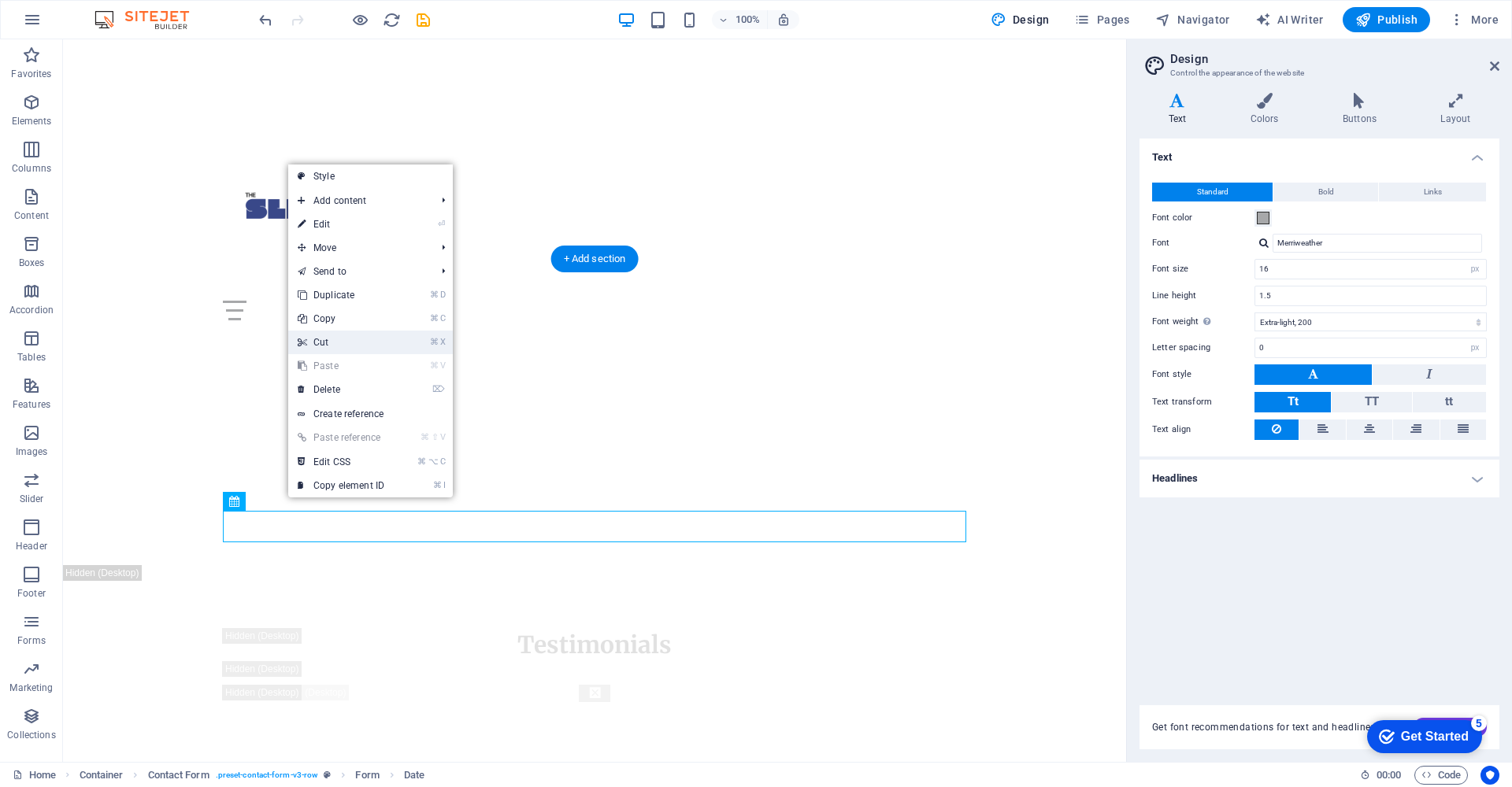
click at [364, 349] on link "⌘ X Cut" at bounding box center [341, 342] width 106 height 24
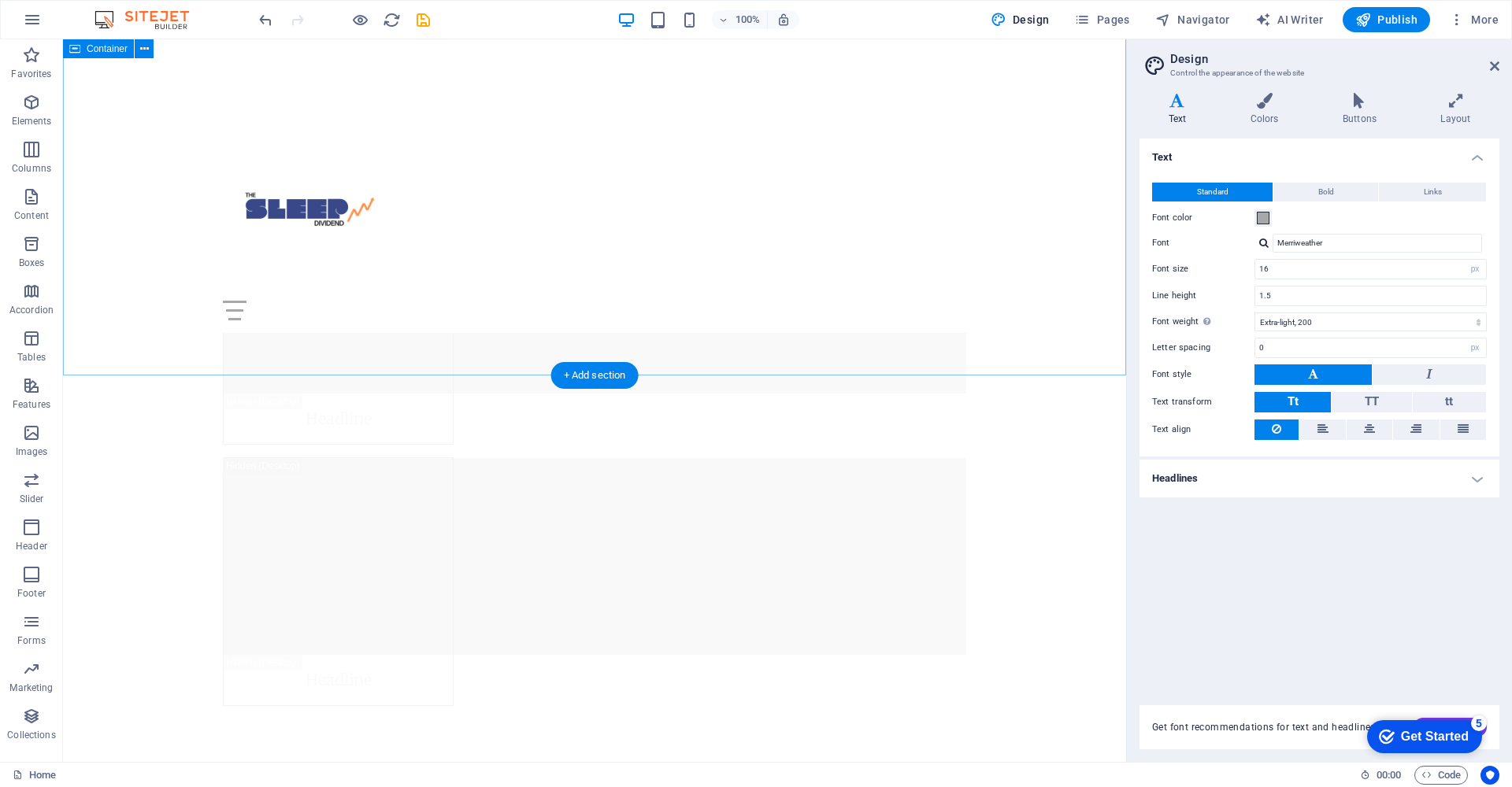
scroll to position [21681, 0]
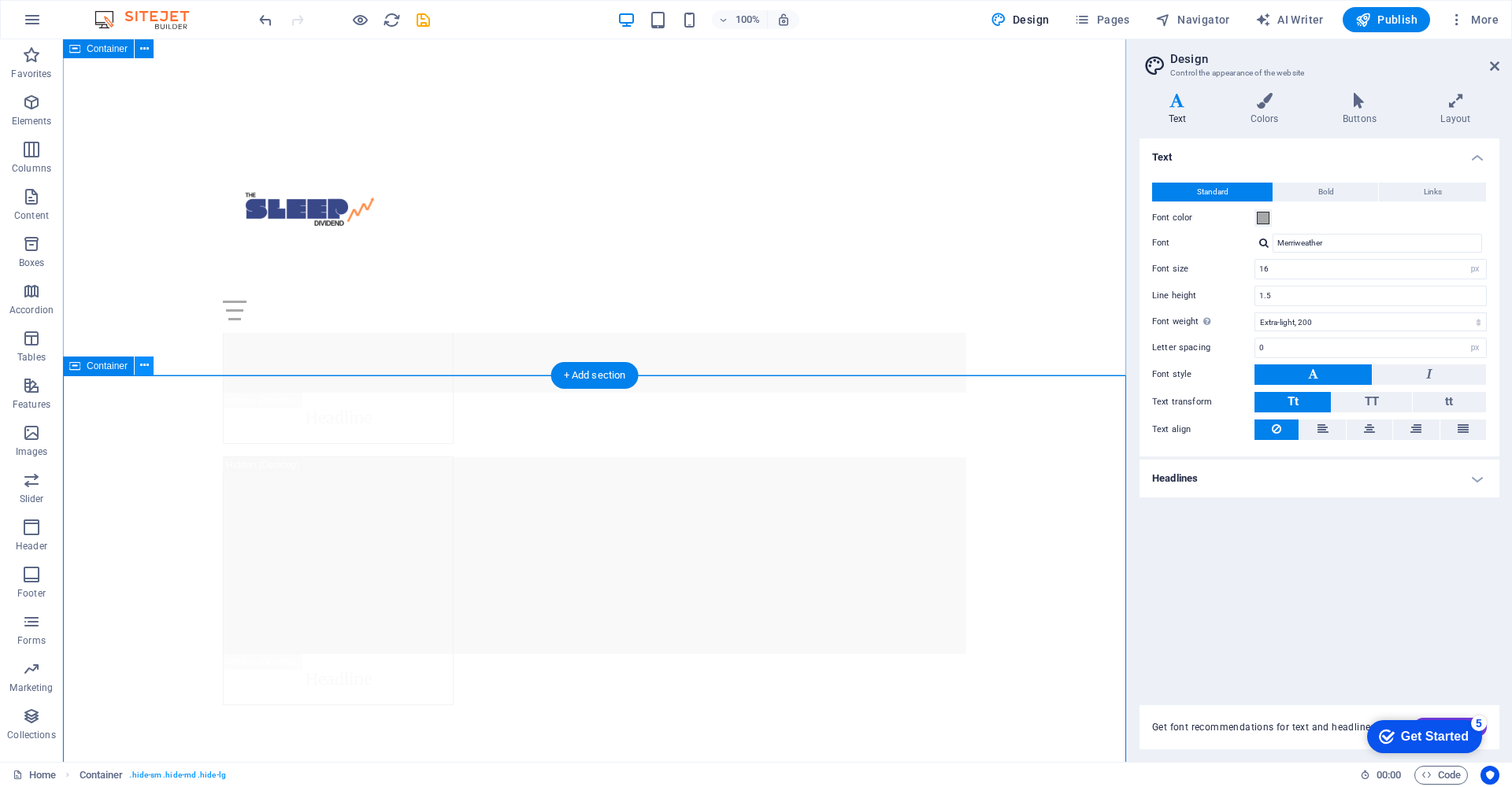
click at [140, 367] on icon at bounding box center [145, 366] width 8 height 17
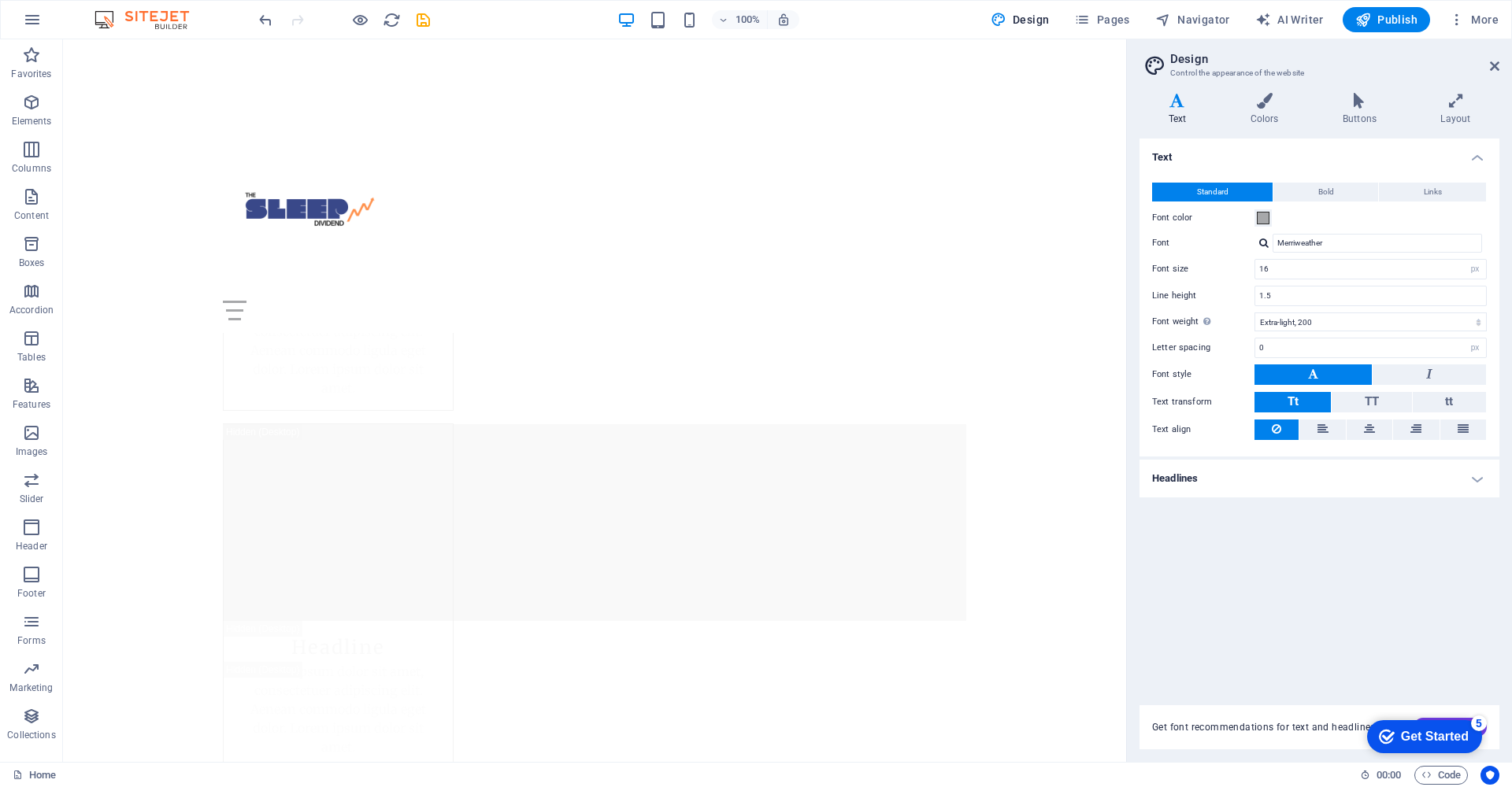
scroll to position [19520, 0]
